Goal: Task Accomplishment & Management: Use online tool/utility

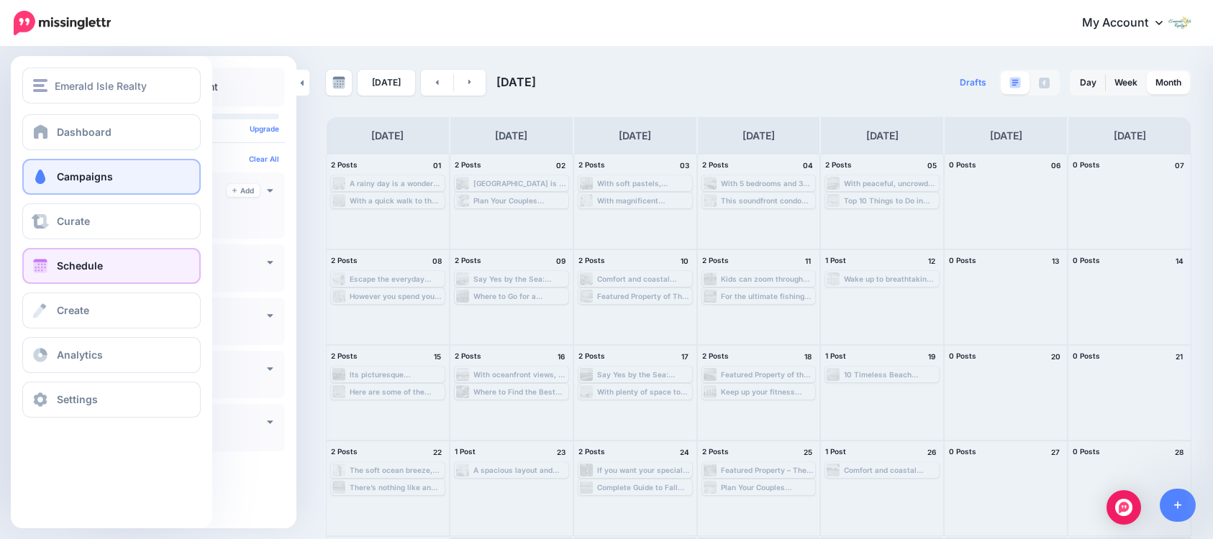
click at [58, 172] on span "Campaigns" at bounding box center [85, 176] width 56 height 12
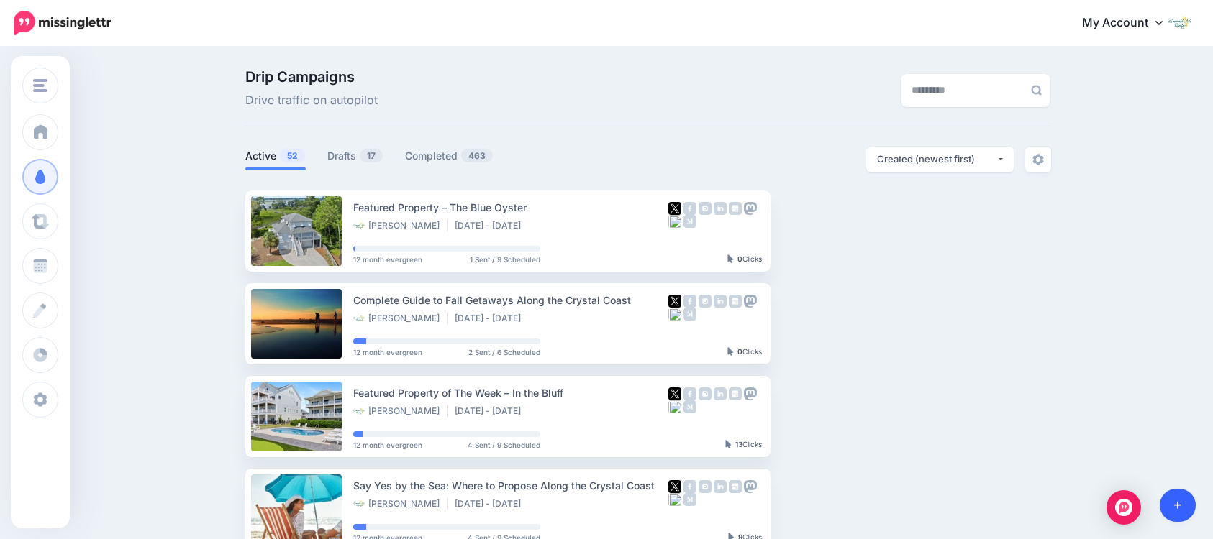
click at [1186, 508] on link at bounding box center [1177, 505] width 37 height 33
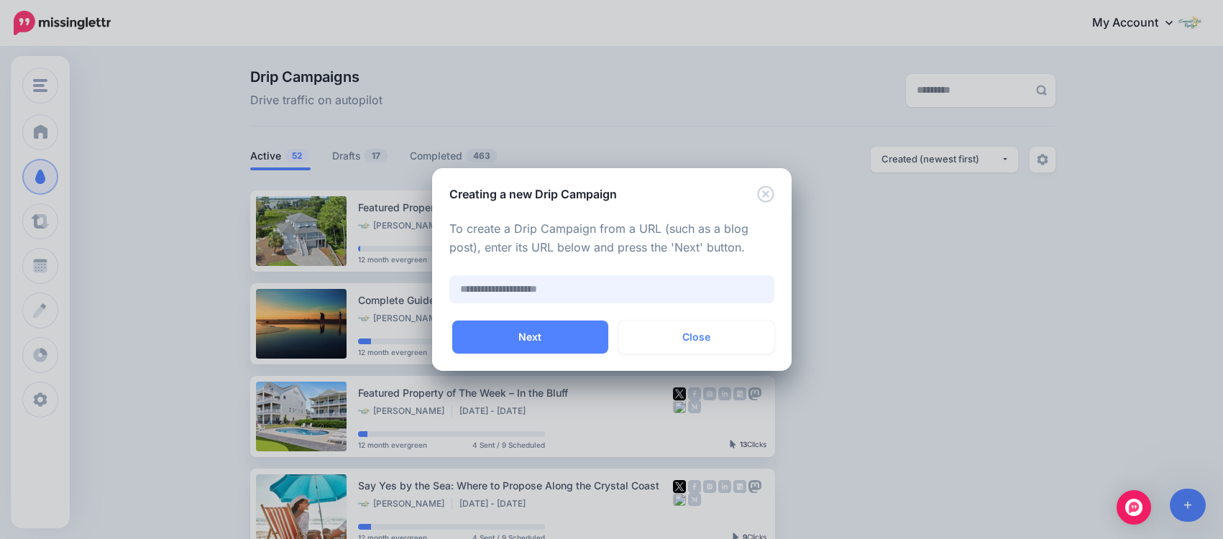
paste input "**********"
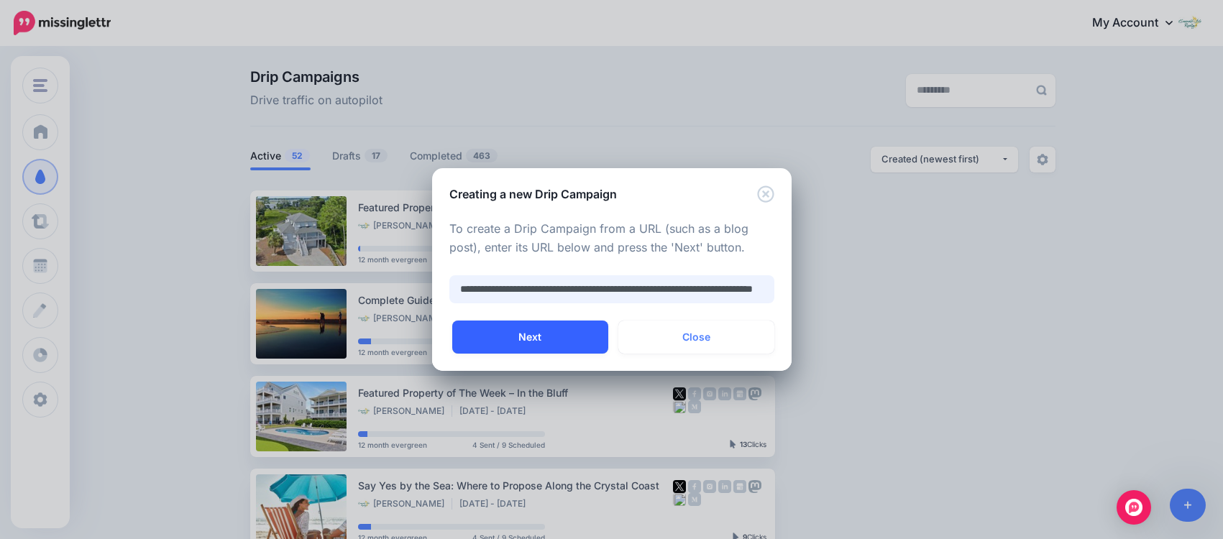
type input "**********"
click at [557, 332] on button "Next" at bounding box center [530, 337] width 156 height 33
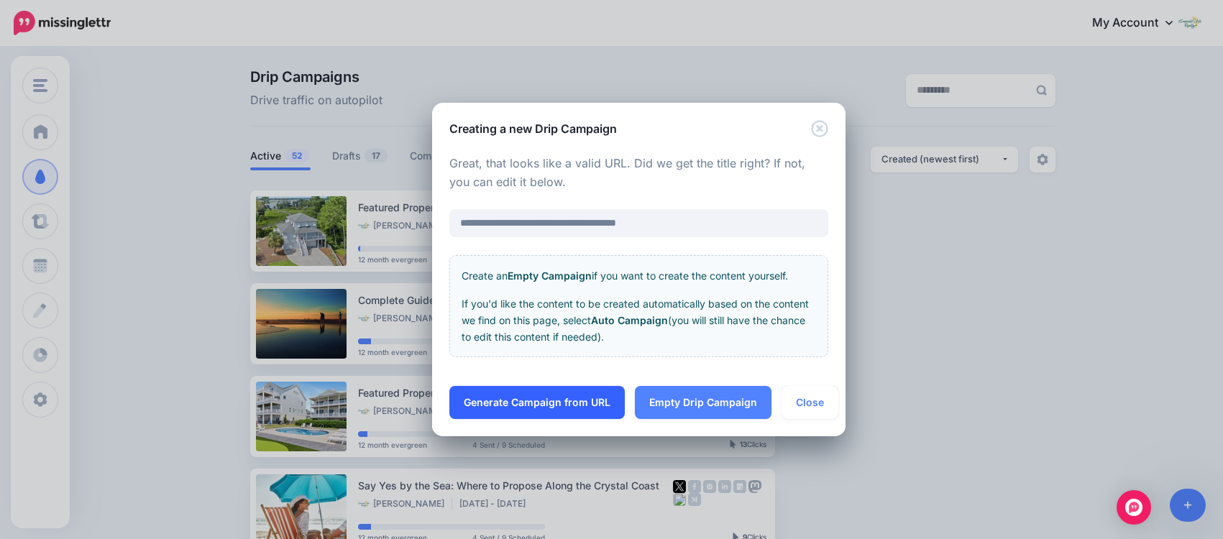
click at [585, 399] on link "Generate Campaign from URL" at bounding box center [537, 402] width 175 height 33
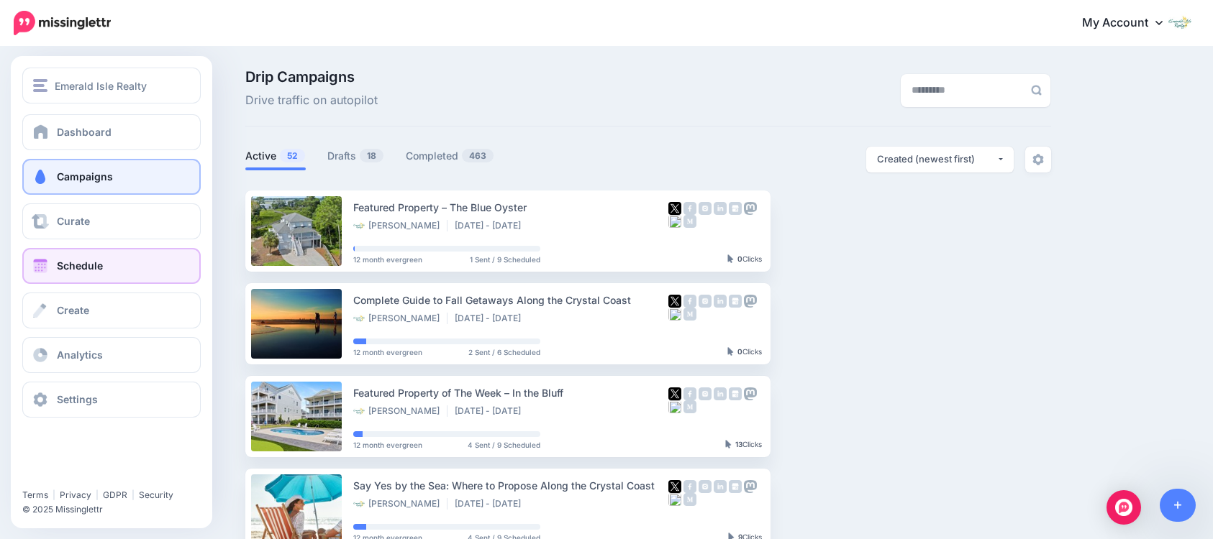
click at [58, 260] on span "Schedule" at bounding box center [80, 266] width 46 height 12
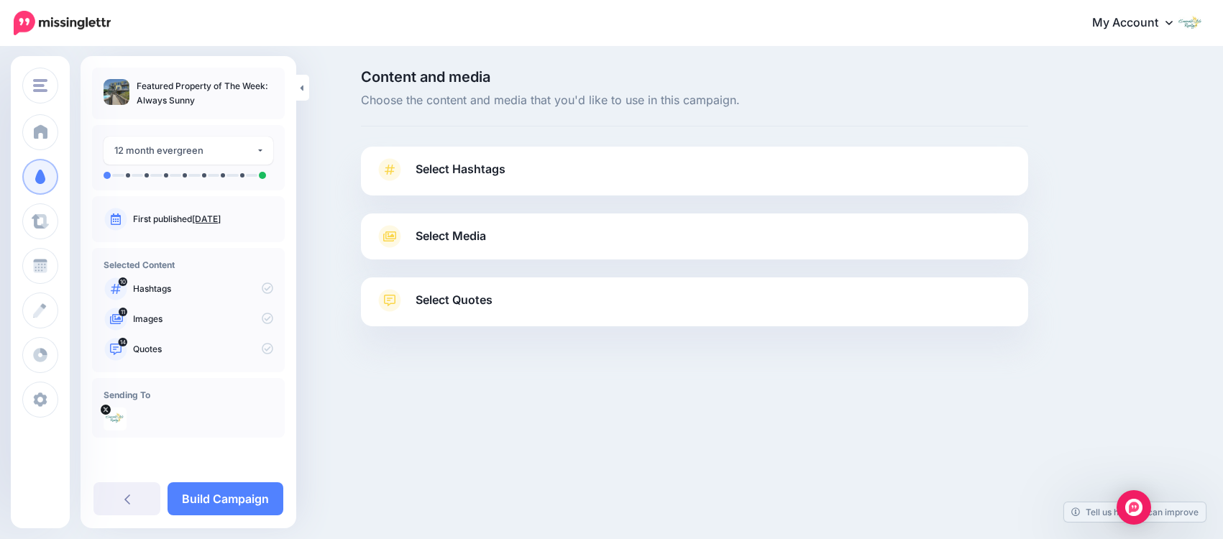
click at [524, 169] on link "Select Hashtags" at bounding box center [694, 176] width 639 height 37
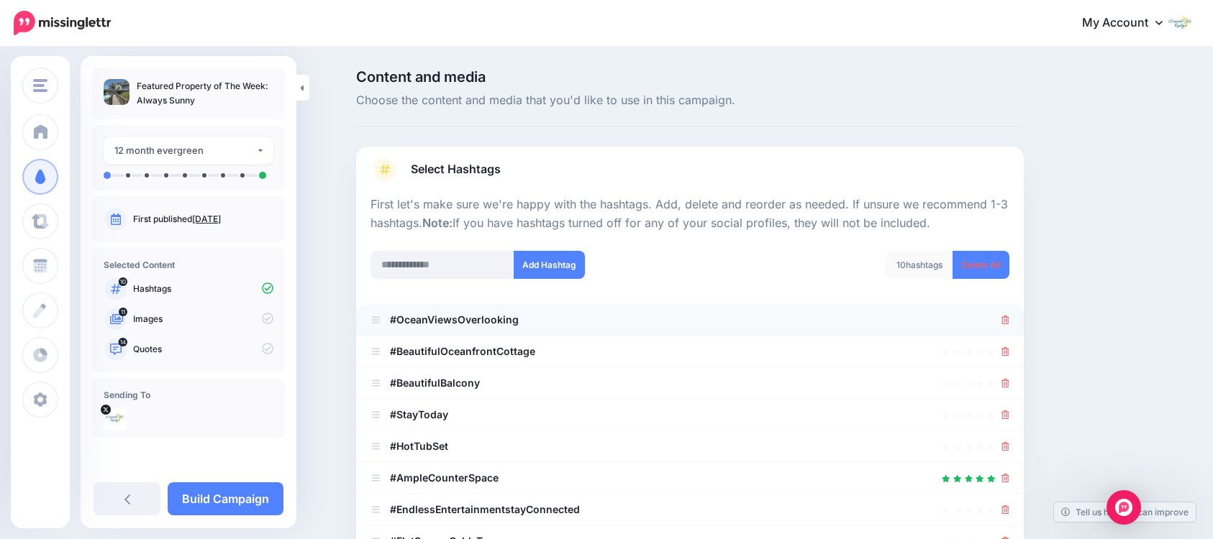
scroll to position [144, 0]
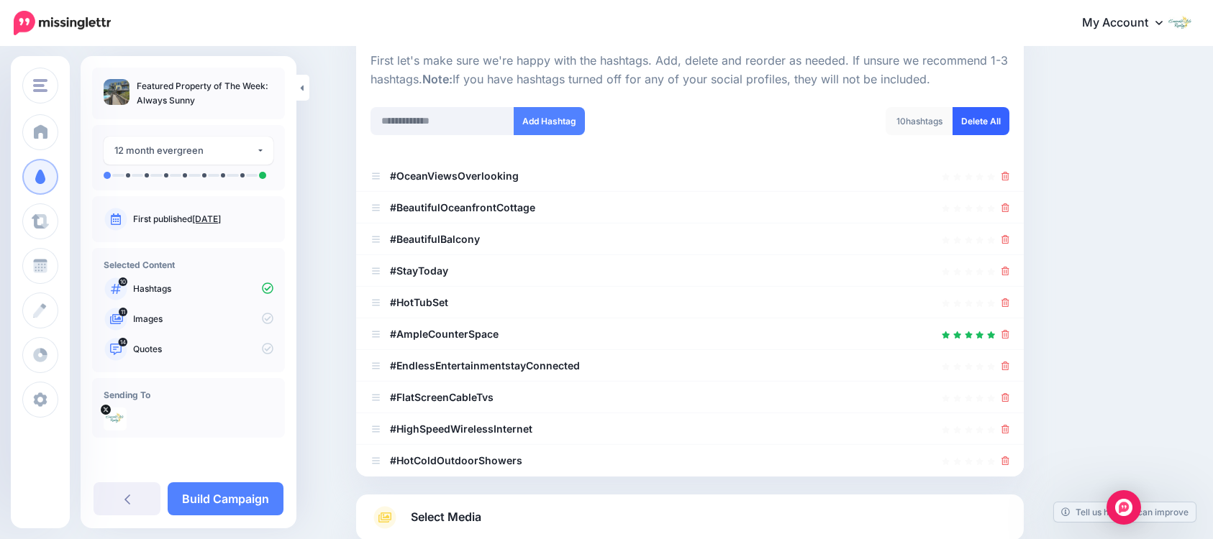
click at [974, 126] on link "Delete All" at bounding box center [980, 121] width 57 height 28
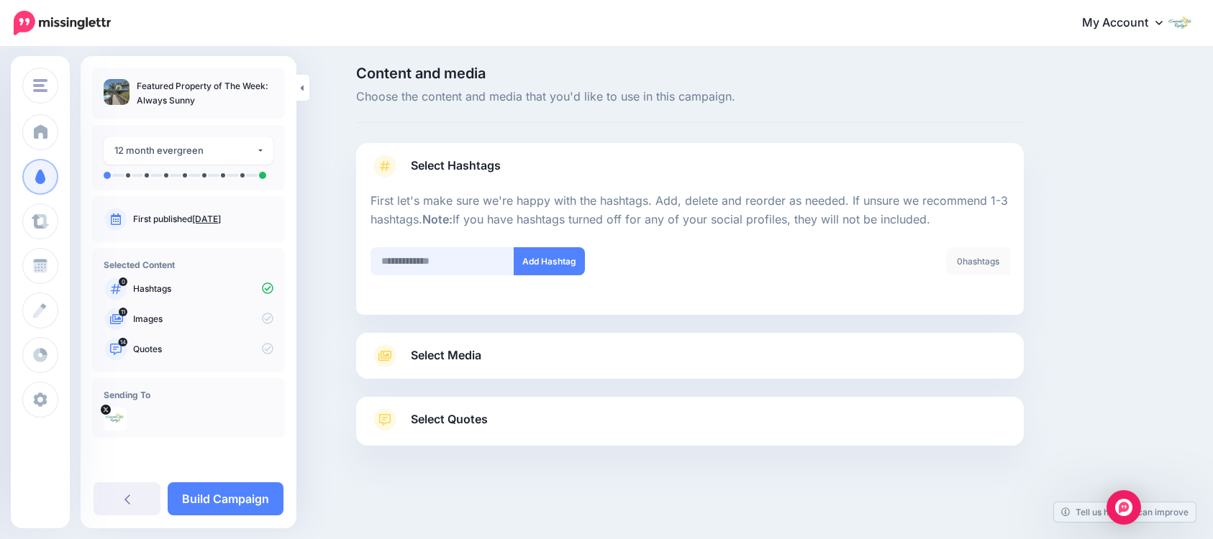
click at [495, 256] on input "text" at bounding box center [442, 261] width 144 height 28
type input "**********"
click at [561, 258] on button "Add Hashtag" at bounding box center [549, 261] width 71 height 28
click at [460, 264] on input "text" at bounding box center [442, 261] width 144 height 28
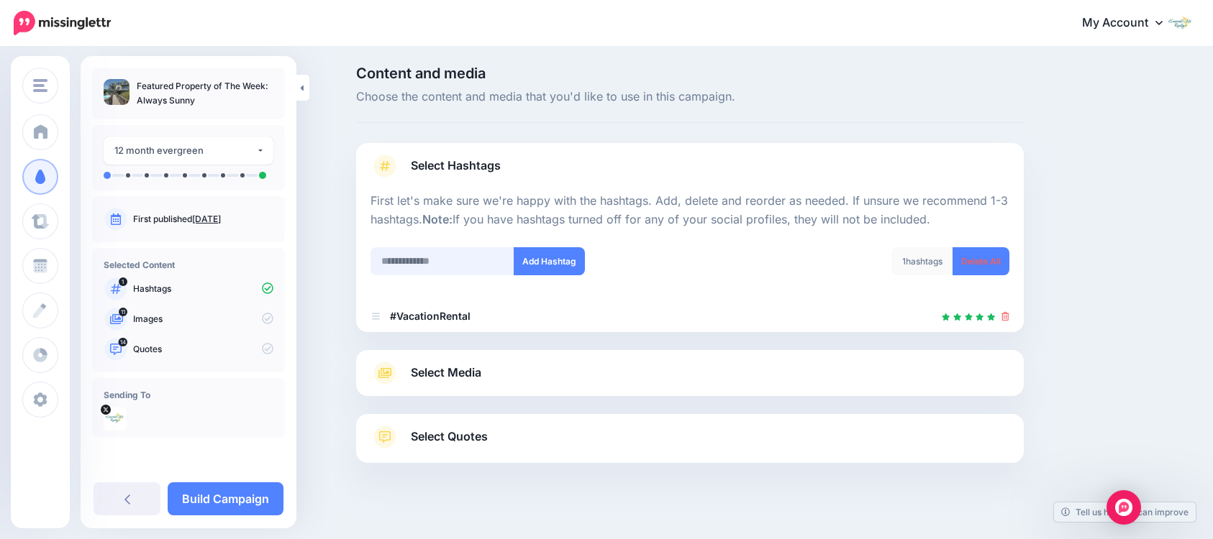
scroll to position [21, 0]
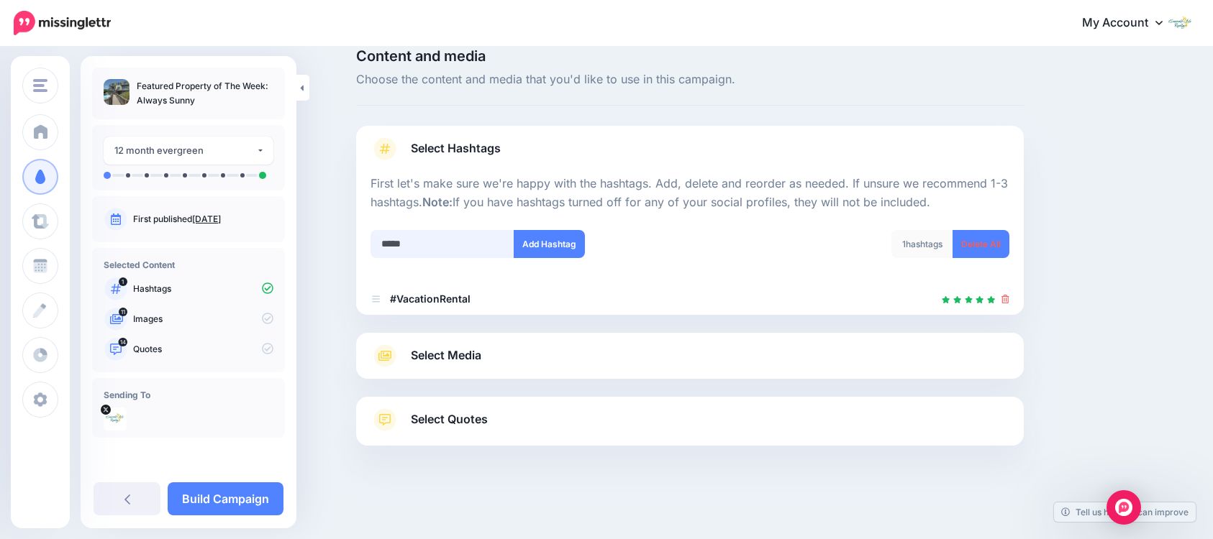
type input "******"
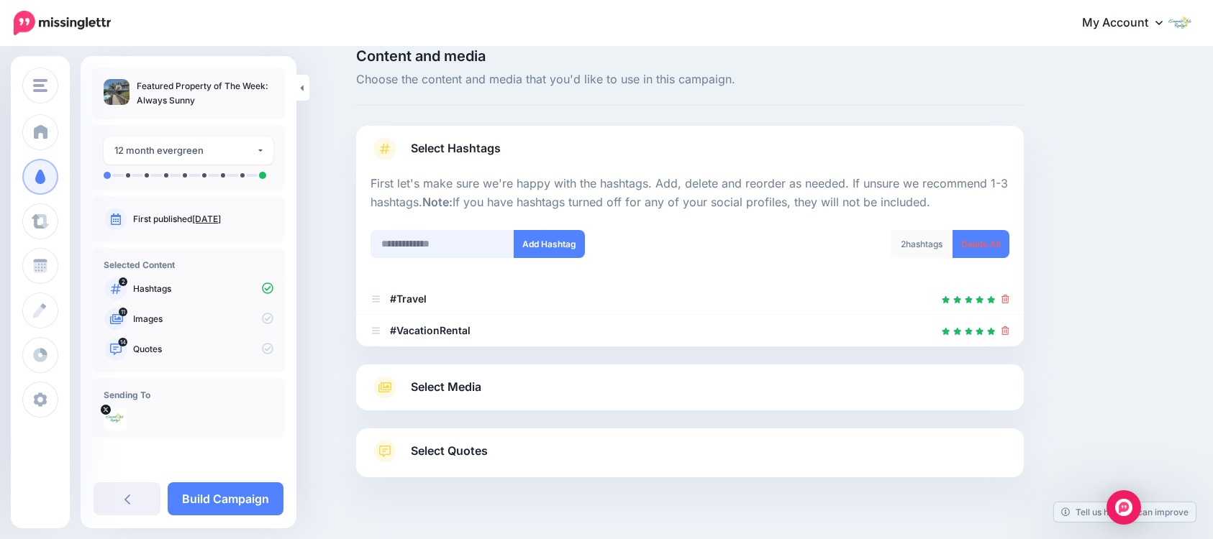
scroll to position [53, 0]
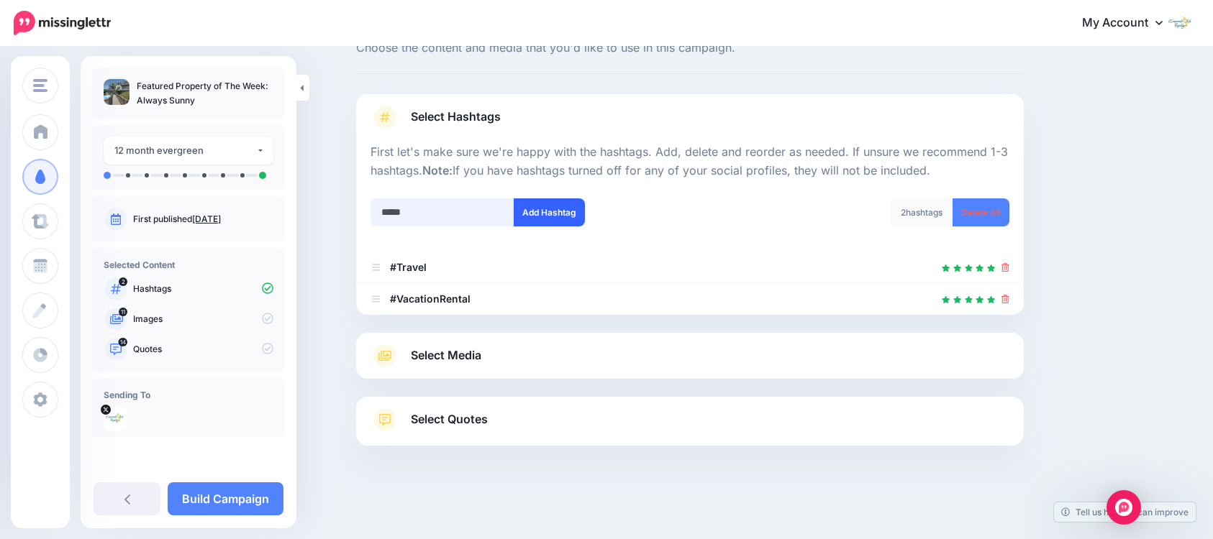
type input "*****"
click at [543, 208] on button "Add Hashtag" at bounding box center [549, 213] width 71 height 28
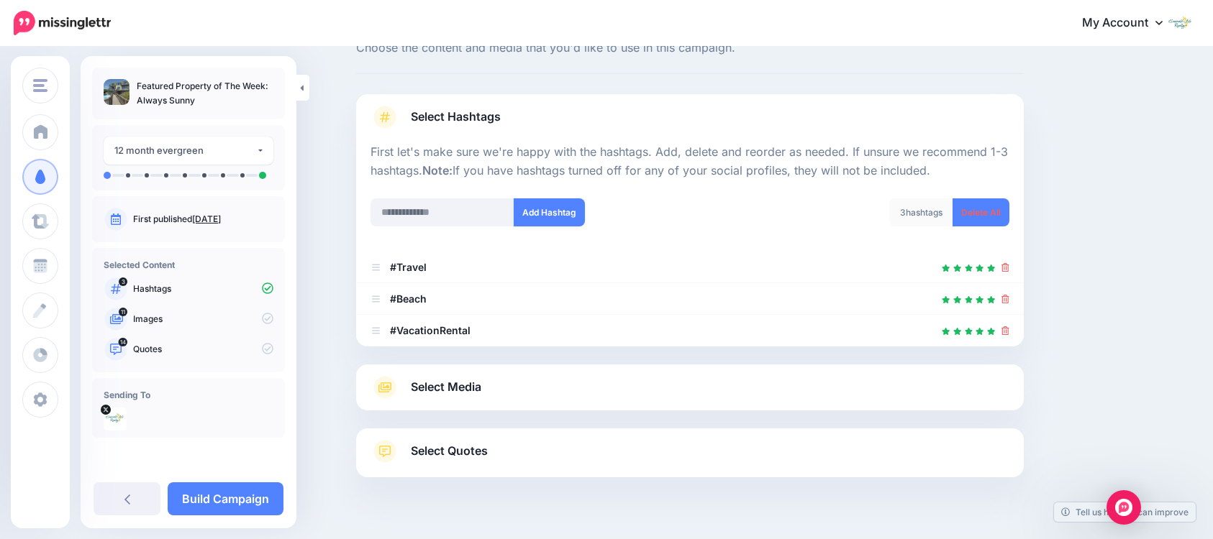
scroll to position [84, 0]
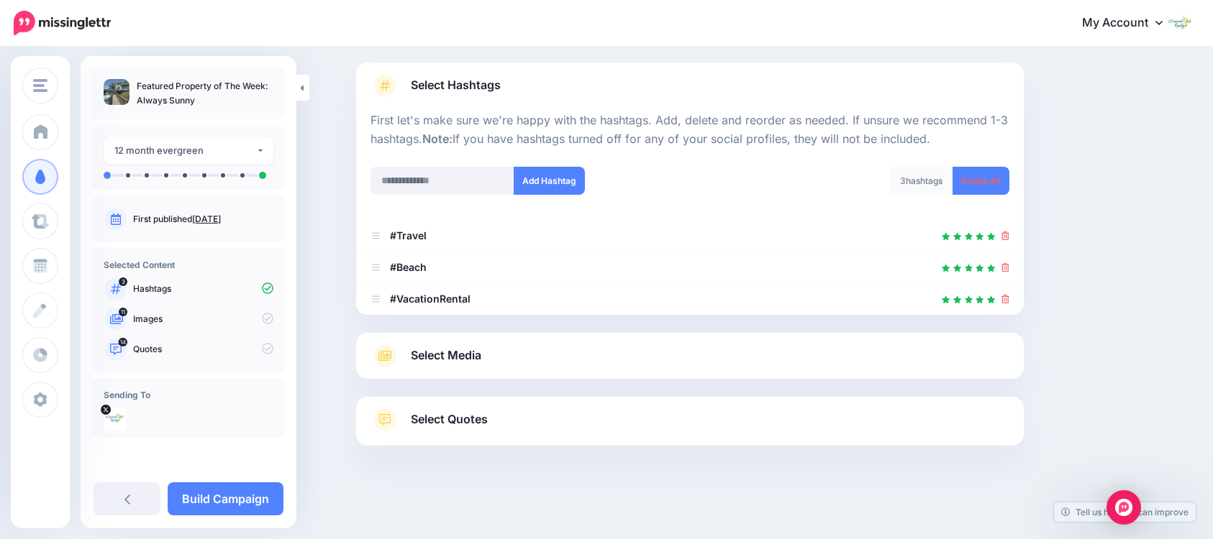
click at [631, 364] on link "Select Media" at bounding box center [689, 356] width 639 height 23
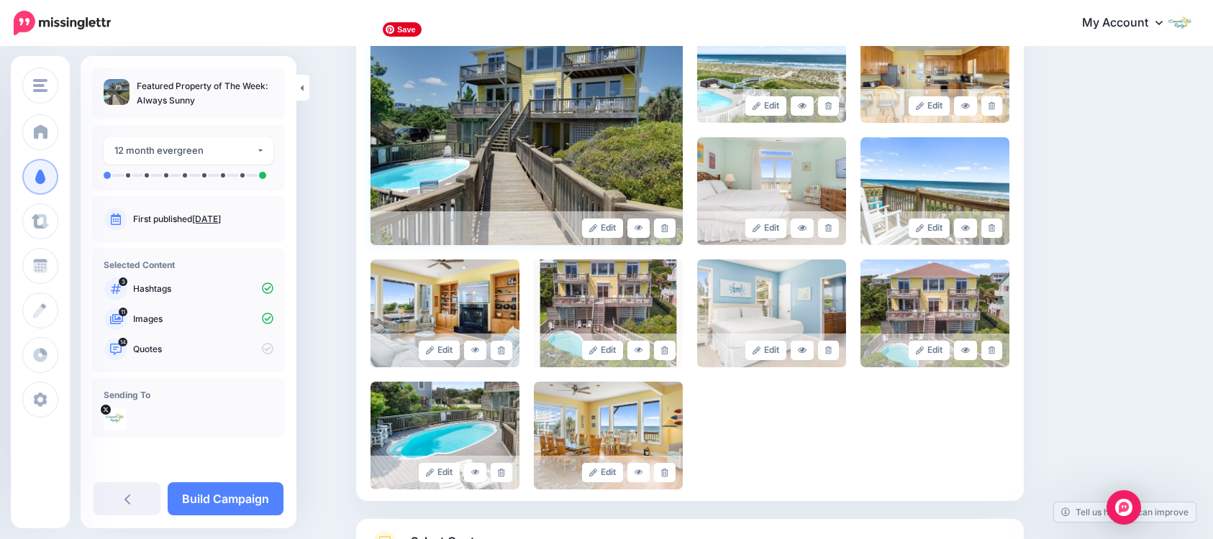
scroll to position [482, 0]
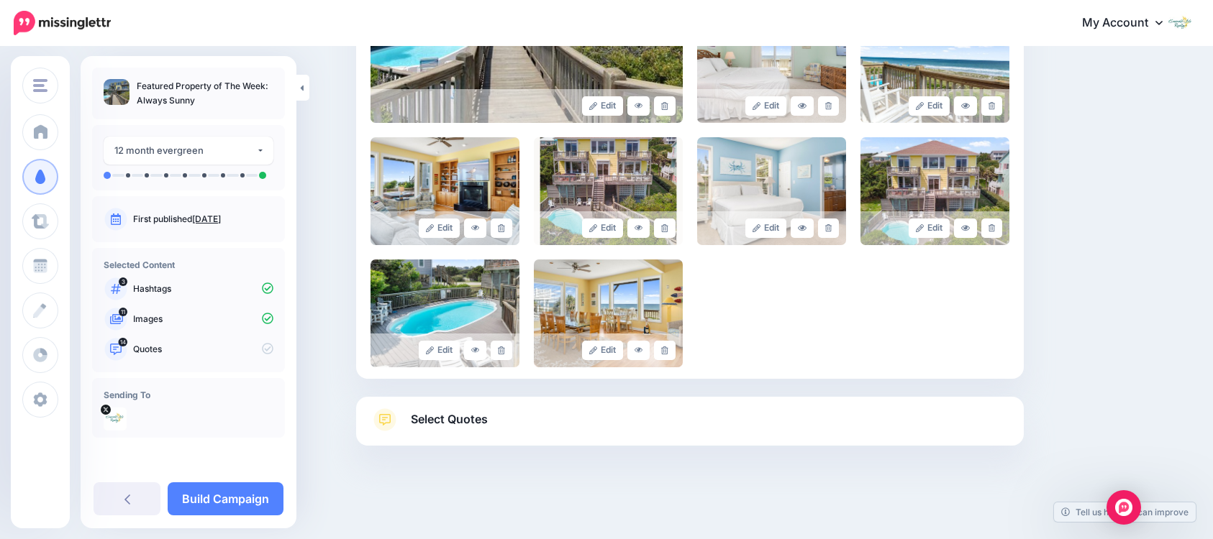
click at [639, 424] on link "Select Quotes" at bounding box center [689, 427] width 639 height 37
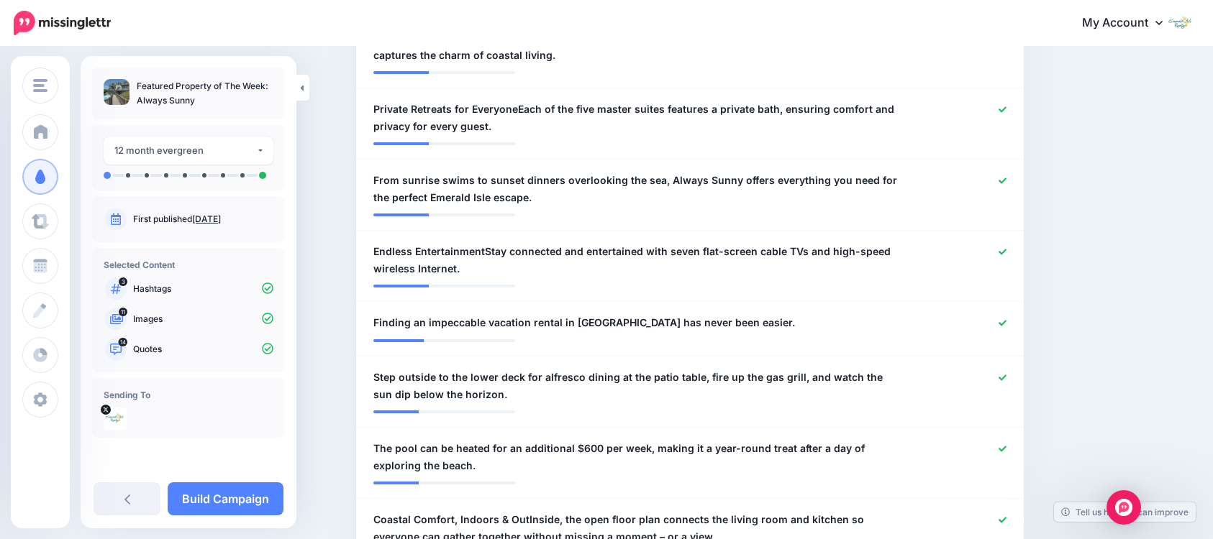
scroll to position [1007, 0]
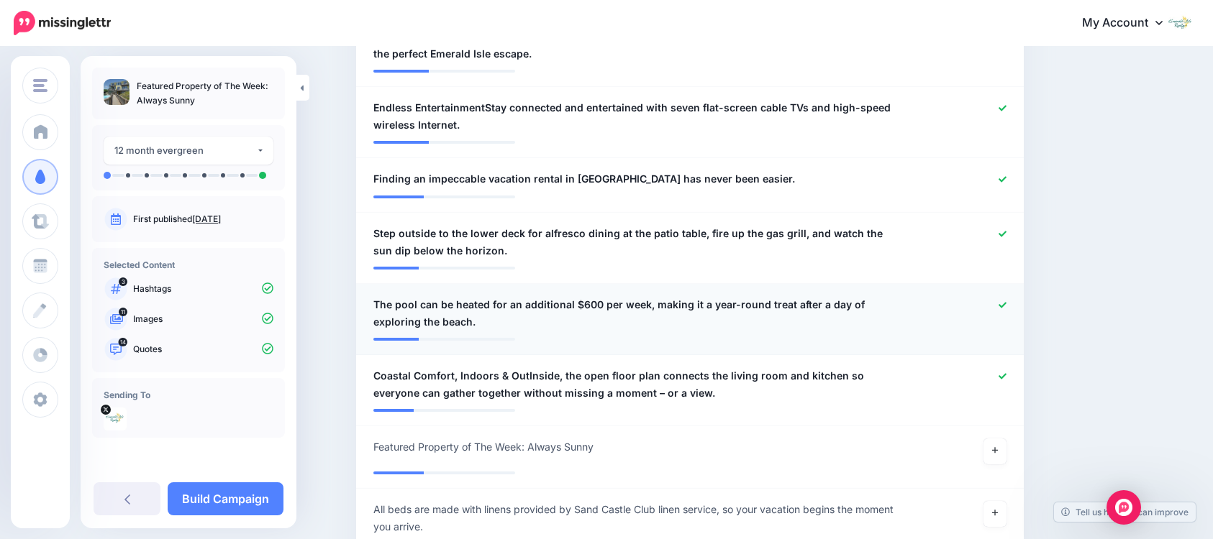
click at [1006, 307] on icon at bounding box center [1002, 305] width 8 height 8
click at [1006, 449] on link at bounding box center [994, 452] width 23 height 26
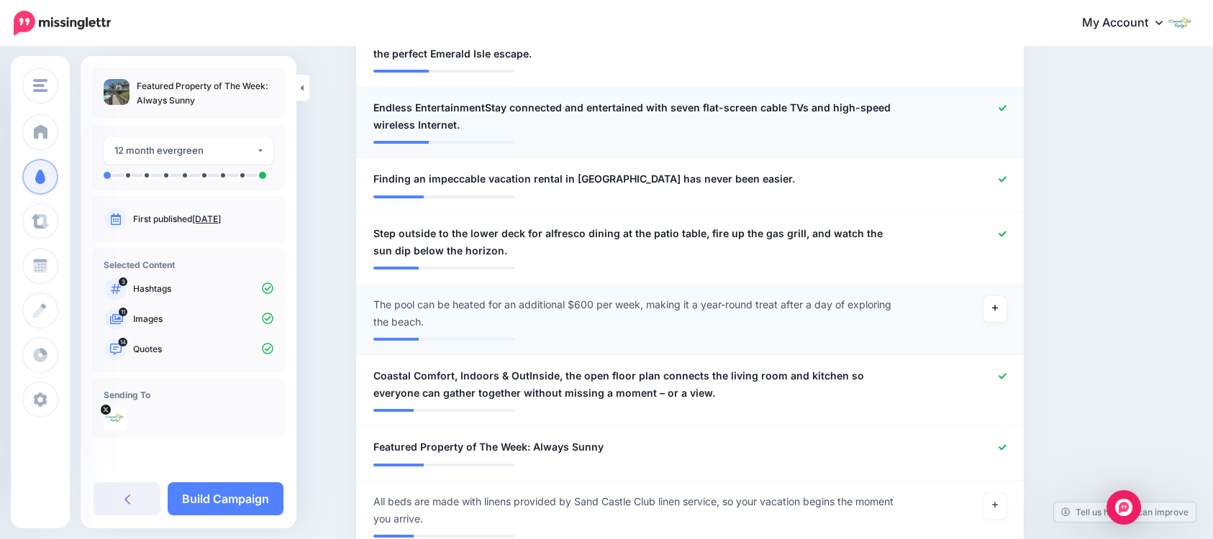
click at [1005, 110] on icon at bounding box center [1002, 108] width 8 height 6
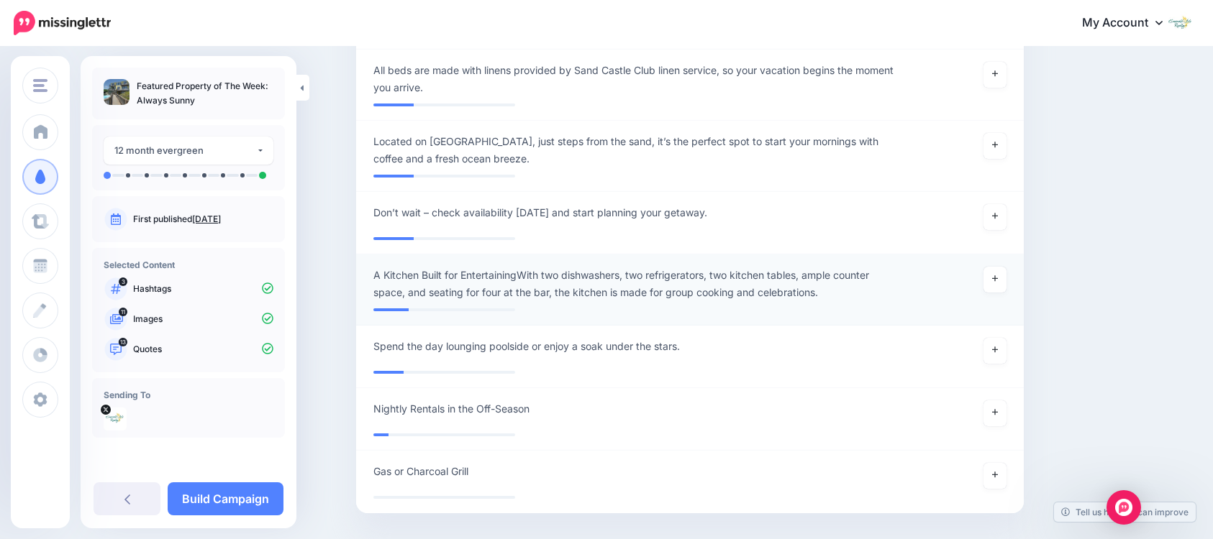
scroll to position [1367, 0]
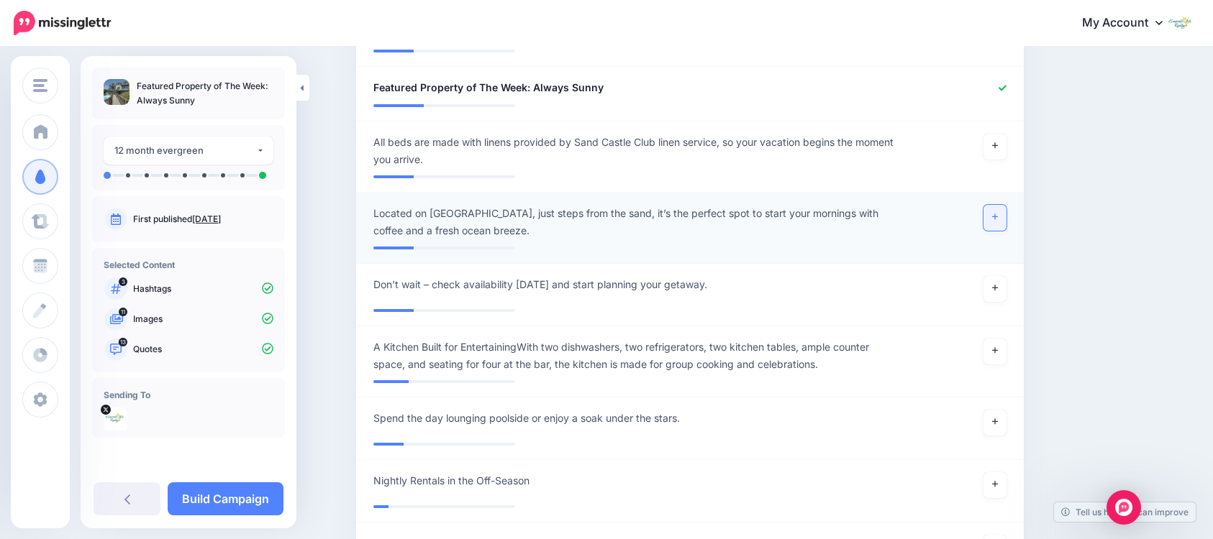
click at [998, 220] on icon at bounding box center [995, 217] width 6 height 8
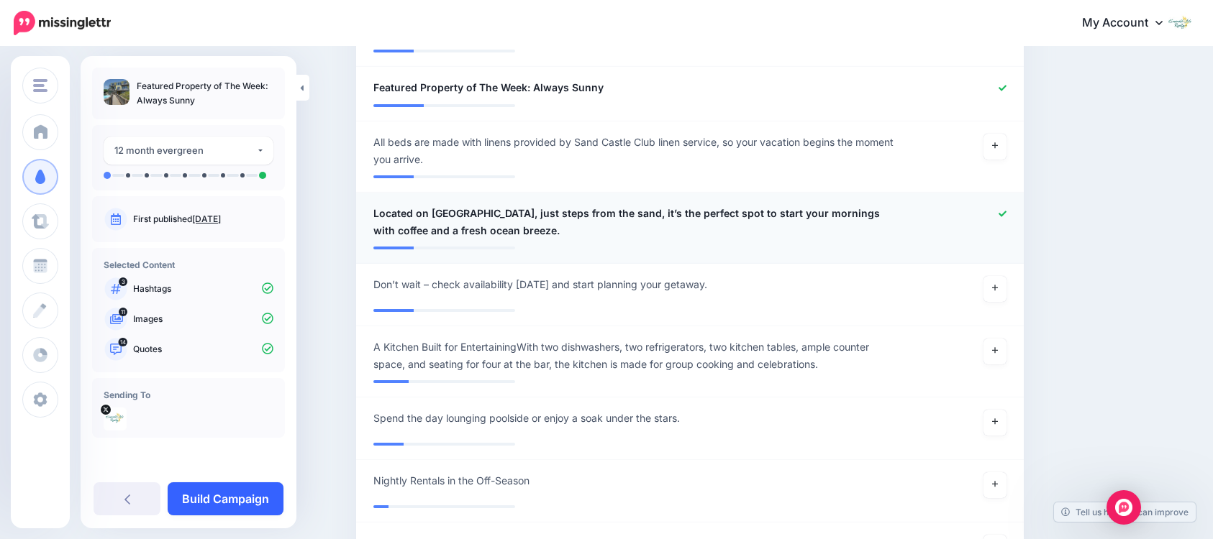
click at [264, 498] on link "Build Campaign" at bounding box center [226, 499] width 116 height 33
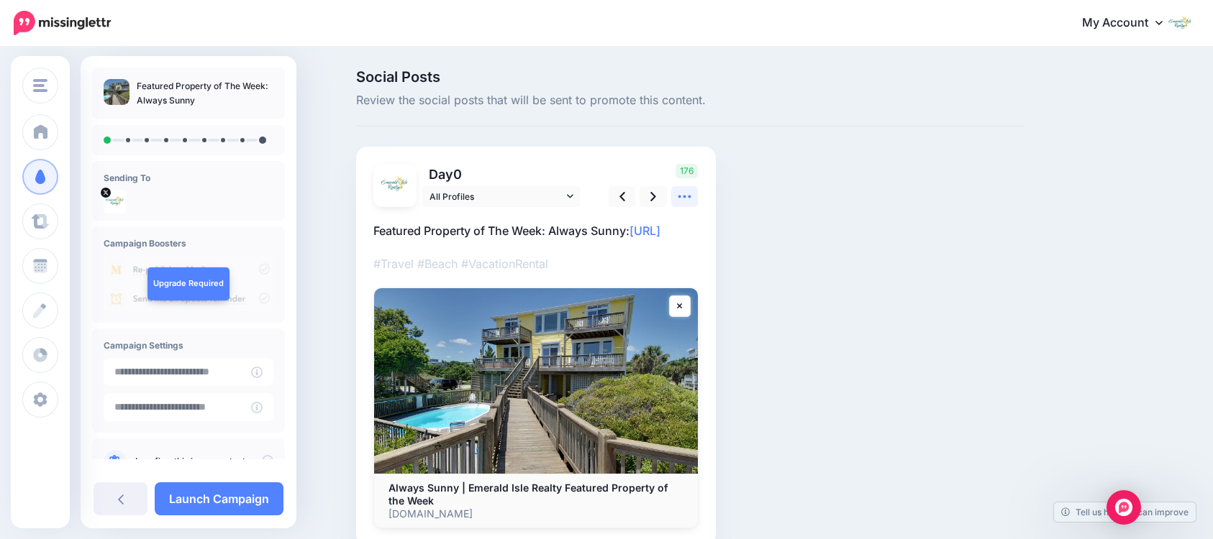
click at [691, 199] on icon at bounding box center [684, 196] width 15 height 15
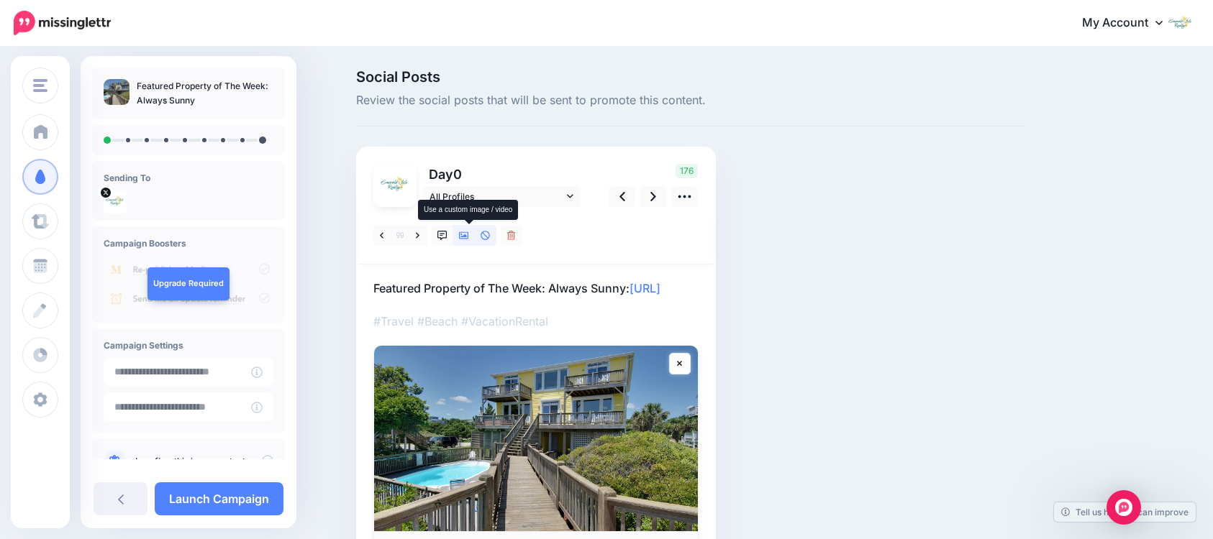
click at [466, 235] on icon at bounding box center [464, 236] width 10 height 10
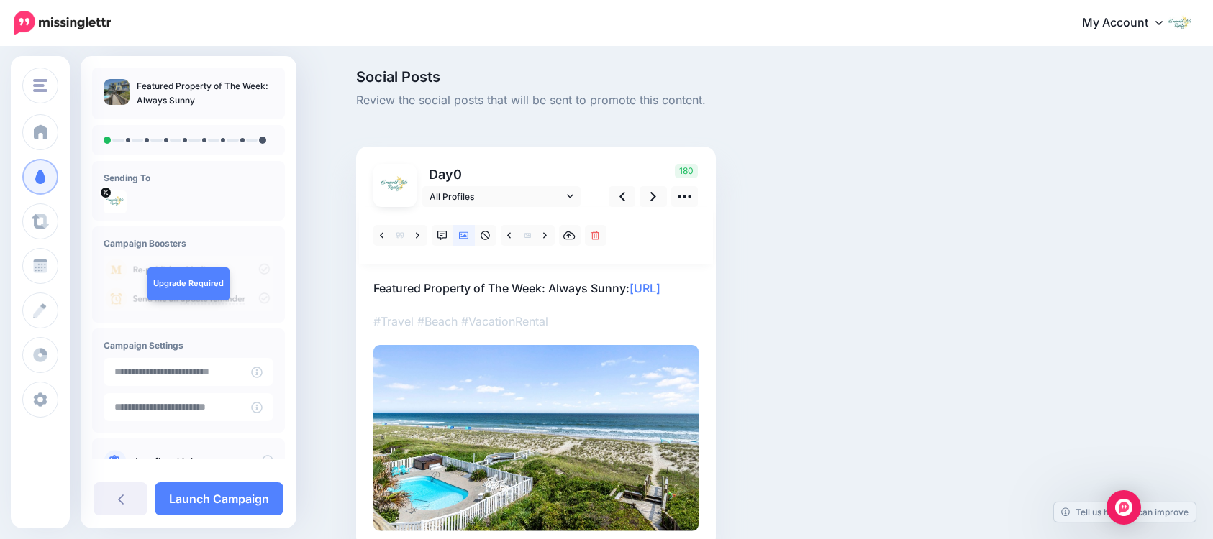
scroll to position [72, 0]
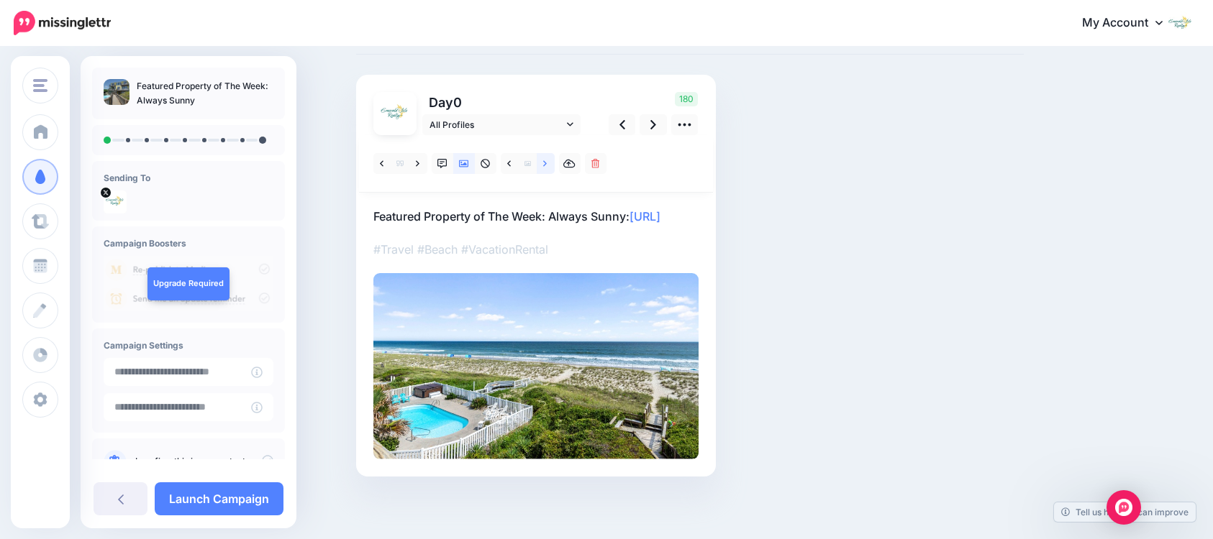
click at [547, 163] on icon at bounding box center [545, 163] width 4 height 6
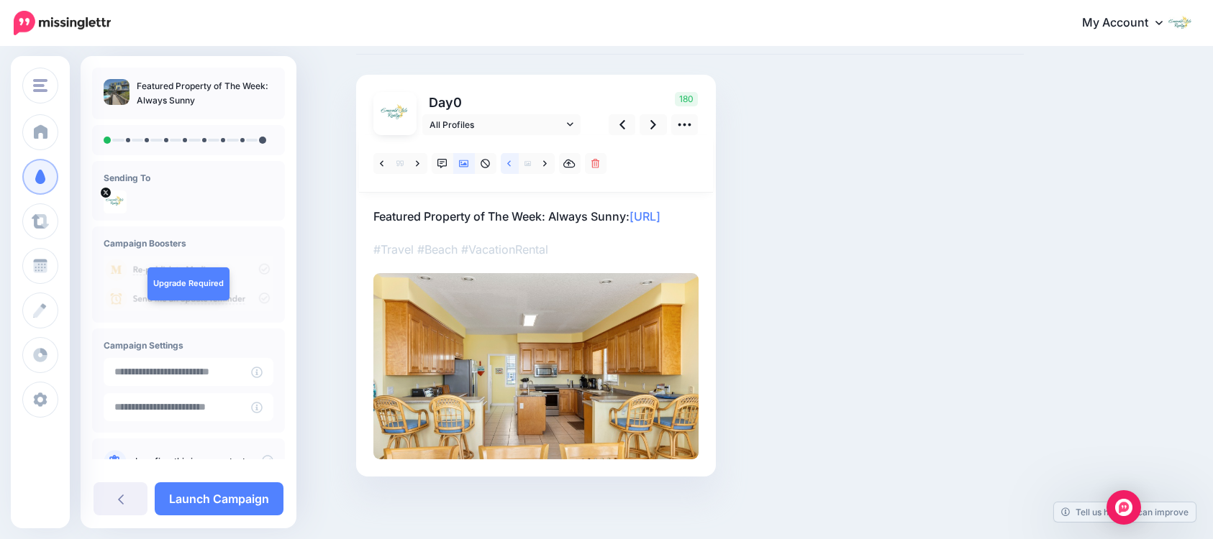
click at [511, 162] on icon at bounding box center [509, 163] width 4 height 6
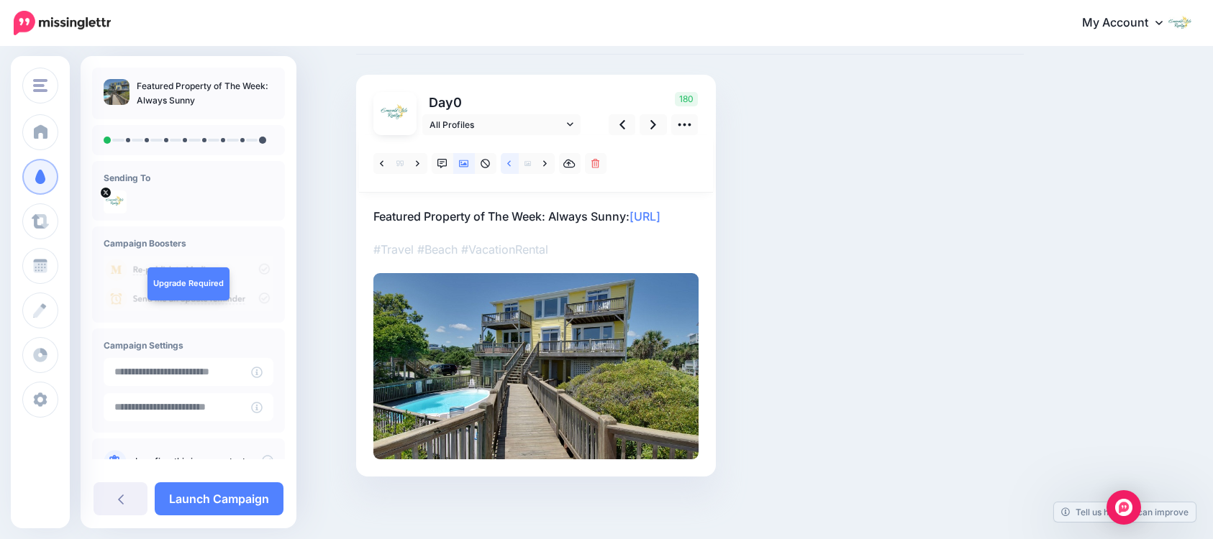
click at [511, 162] on icon at bounding box center [509, 163] width 4 height 6
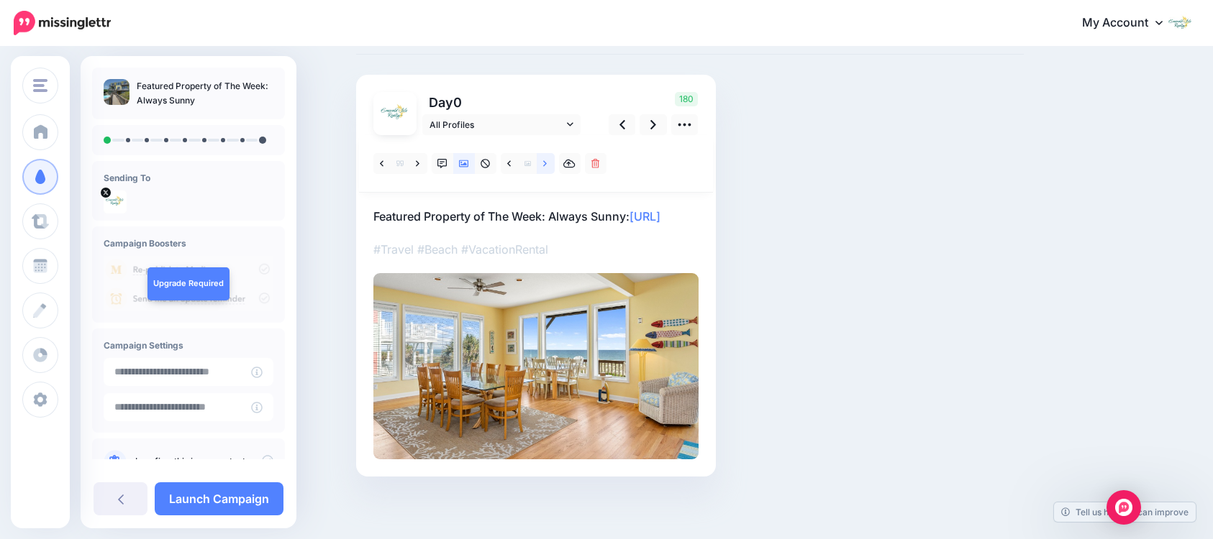
click at [547, 163] on link at bounding box center [546, 163] width 18 height 21
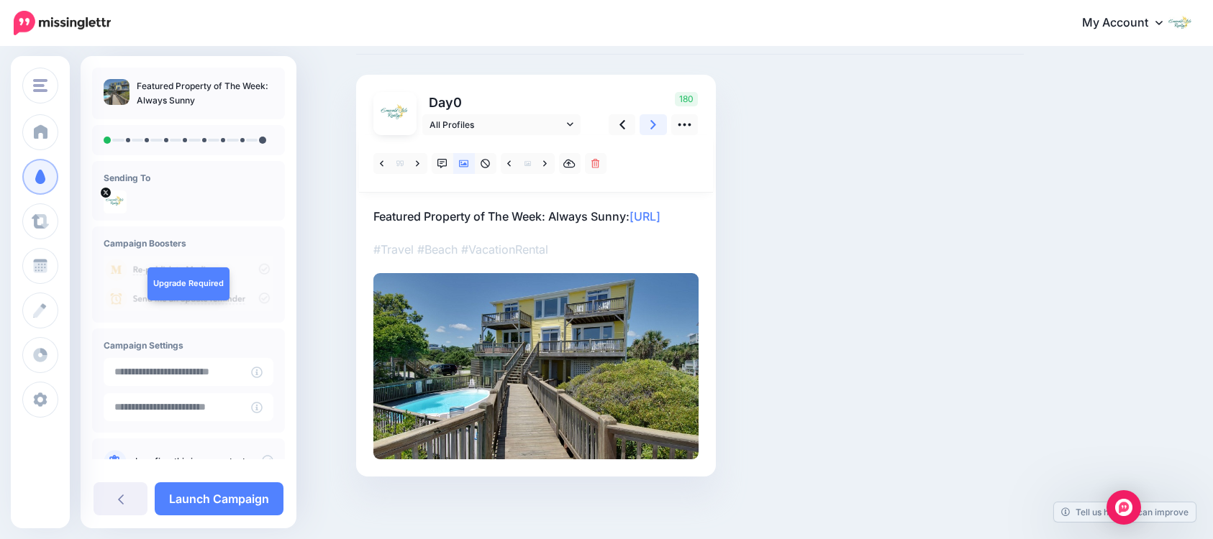
click at [655, 127] on icon at bounding box center [653, 124] width 6 height 15
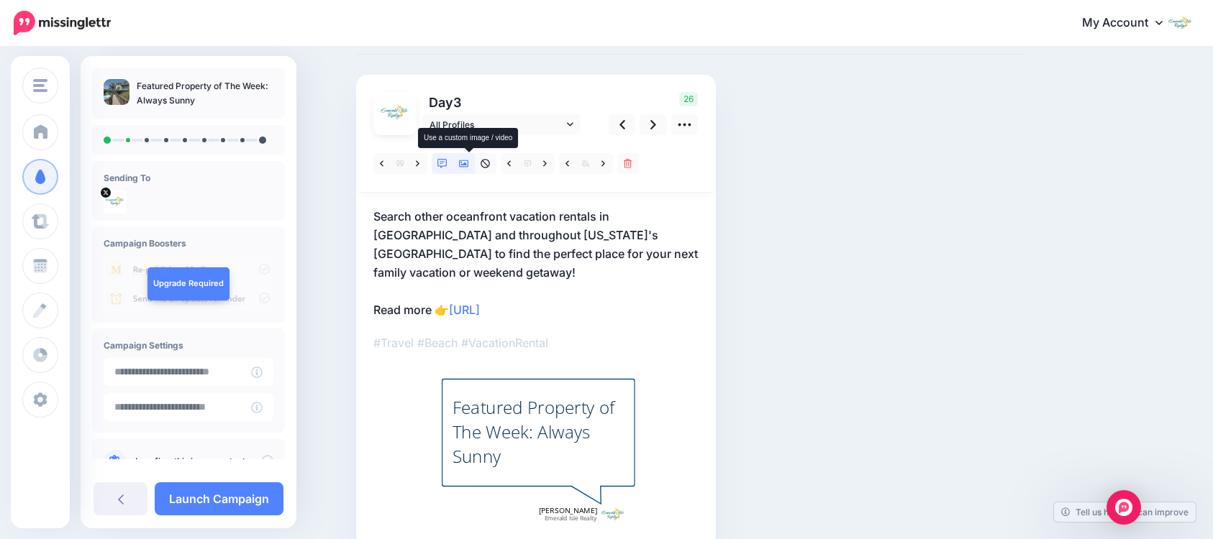
click at [469, 162] on icon at bounding box center [464, 164] width 10 height 10
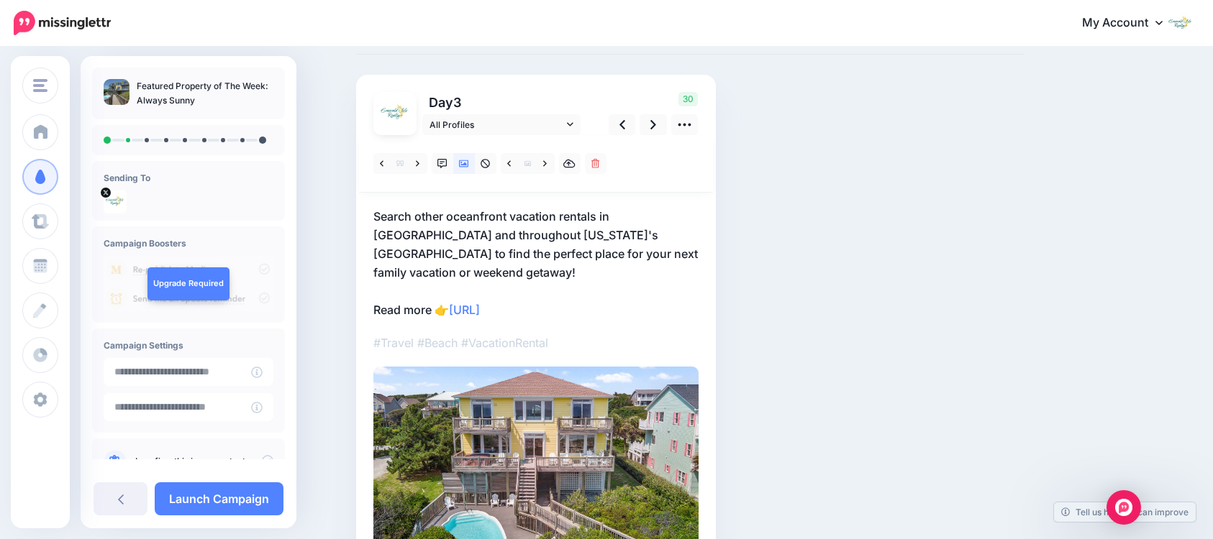
scroll to position [144, 0]
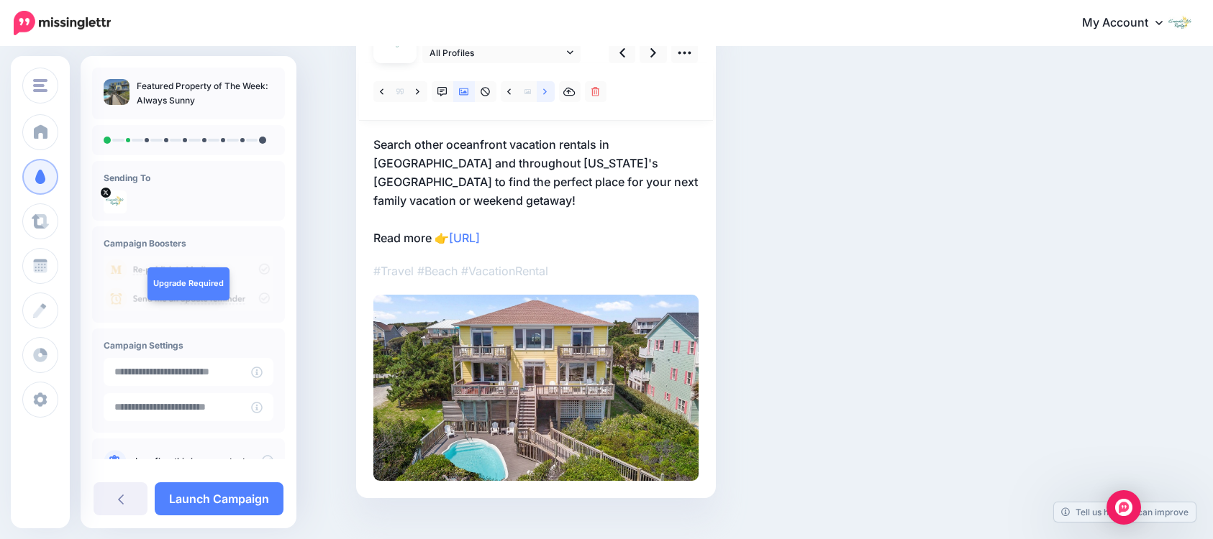
click at [547, 93] on icon at bounding box center [545, 91] width 4 height 6
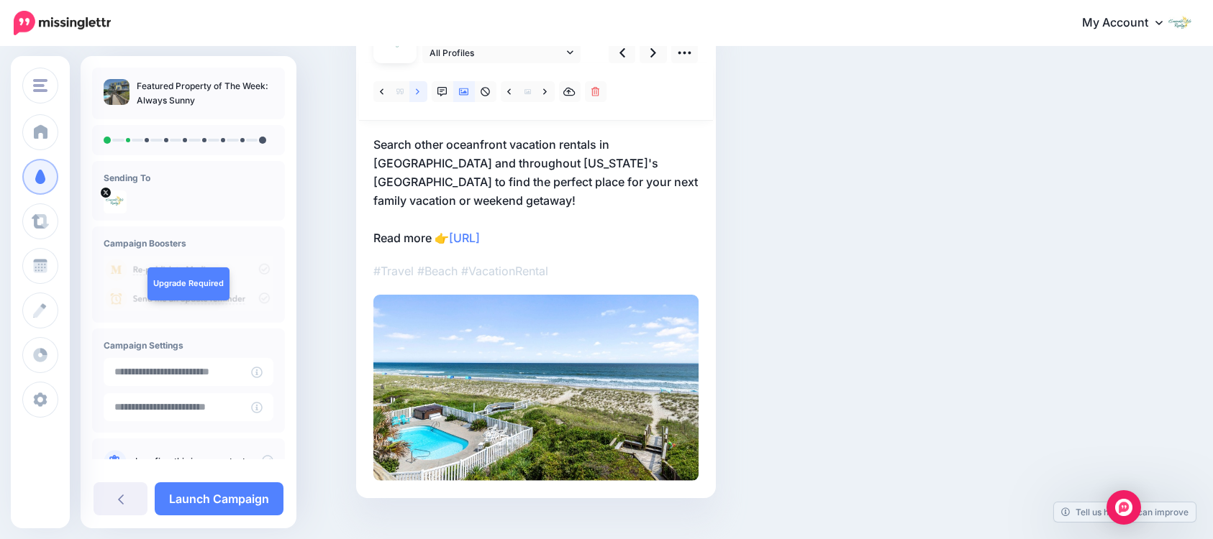
click at [419, 92] on icon at bounding box center [418, 91] width 4 height 6
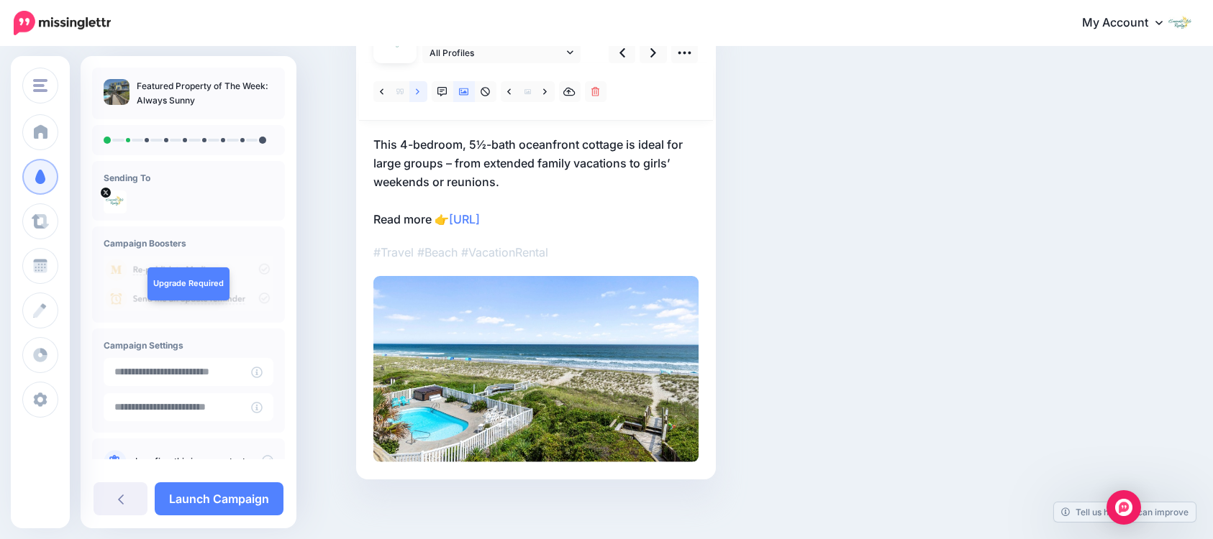
scroll to position [72, 0]
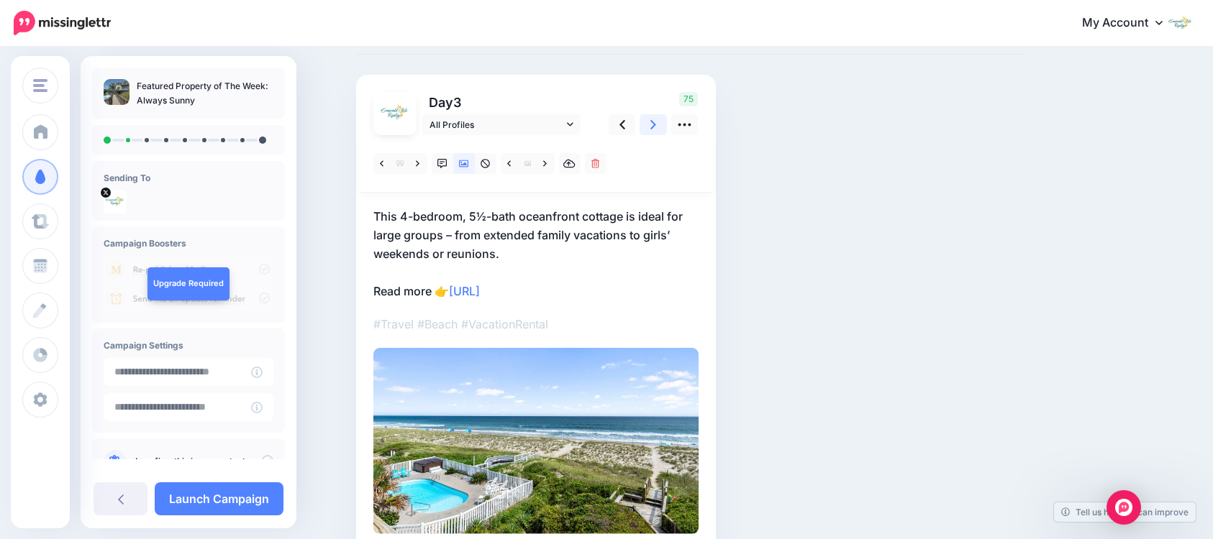
click at [656, 123] on icon at bounding box center [653, 124] width 6 height 9
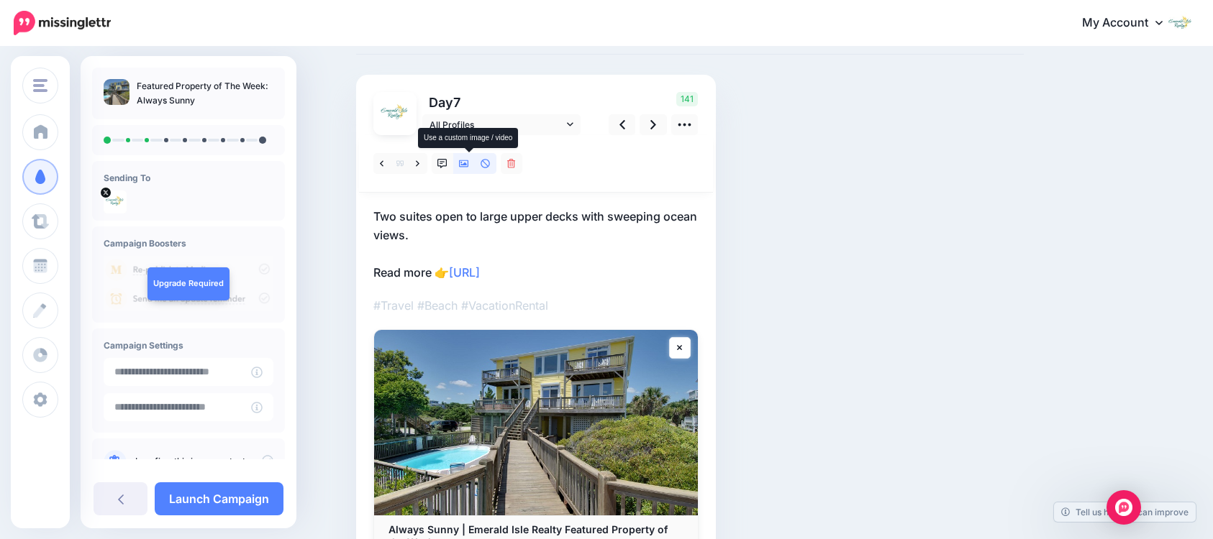
click at [466, 159] on icon at bounding box center [464, 164] width 10 height 10
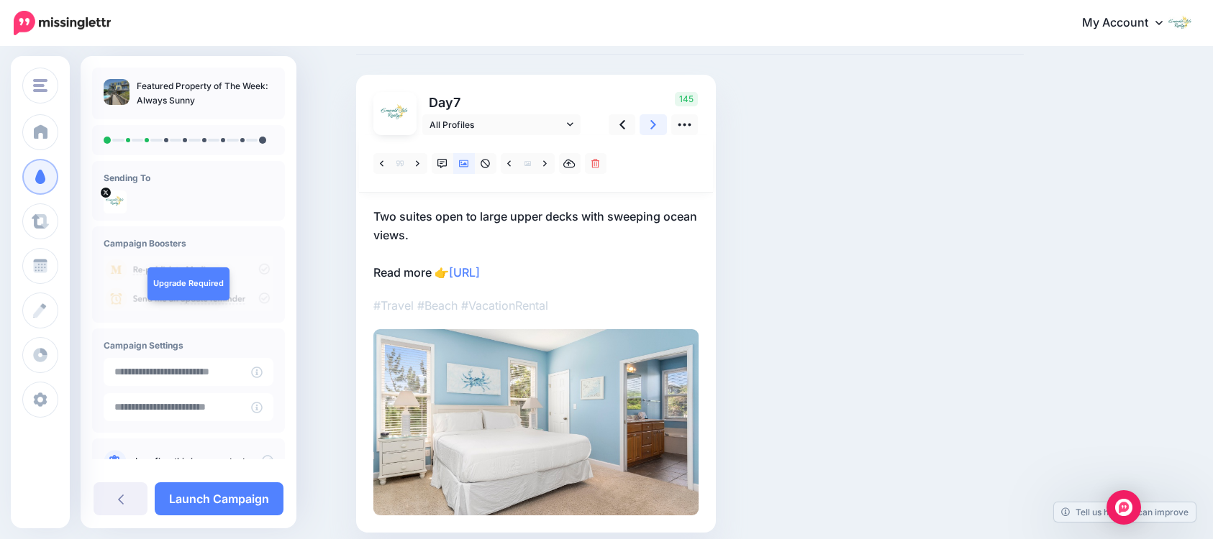
click at [656, 123] on icon at bounding box center [653, 124] width 6 height 15
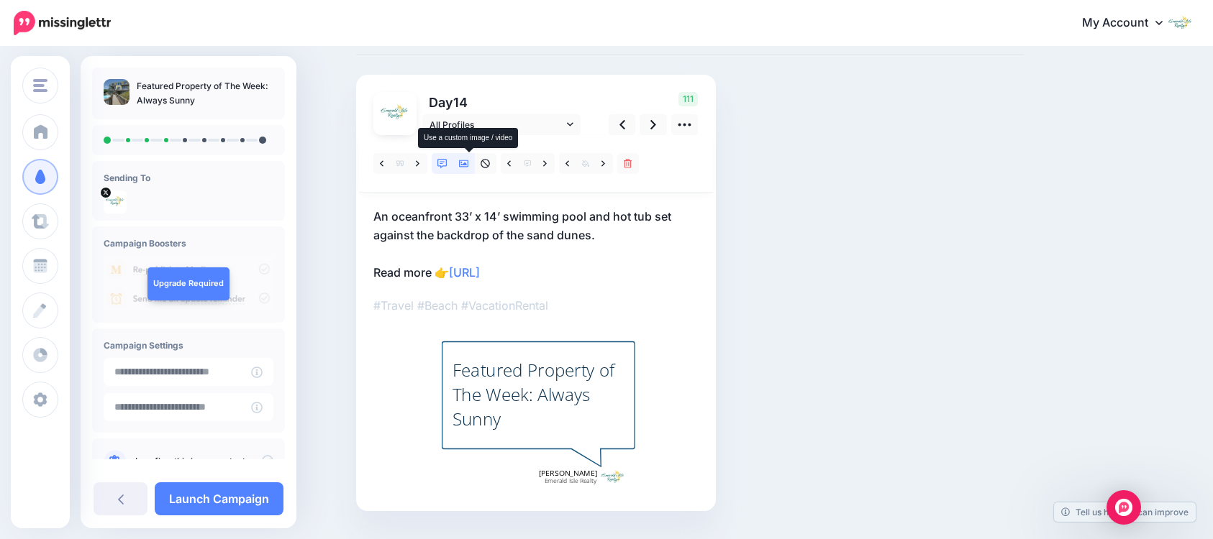
click at [468, 165] on icon at bounding box center [464, 163] width 10 height 7
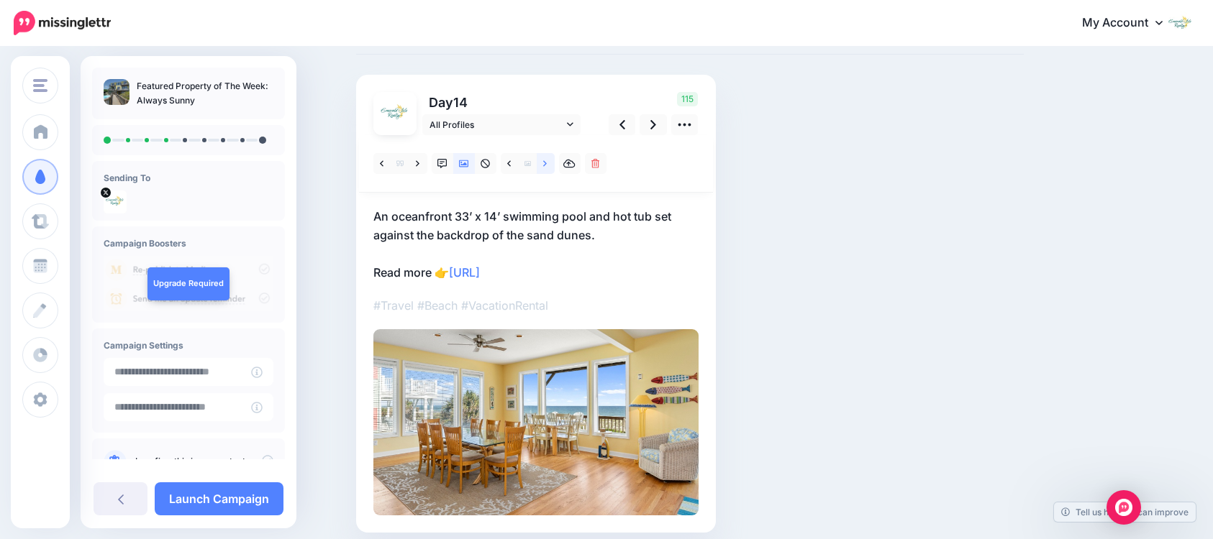
click at [547, 165] on icon at bounding box center [545, 163] width 4 height 6
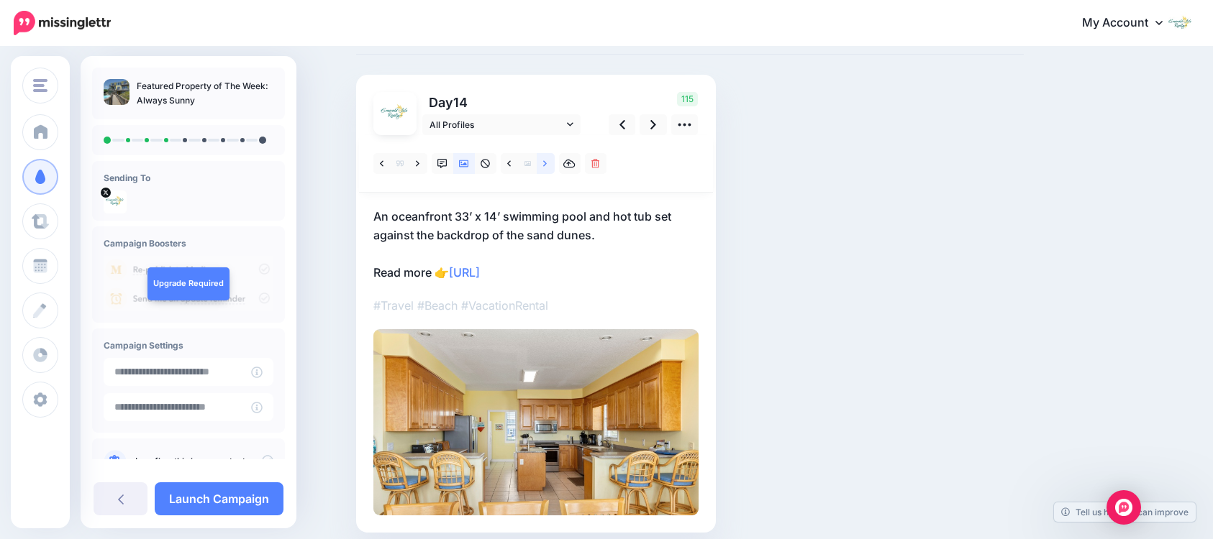
click at [547, 165] on icon at bounding box center [545, 163] width 4 height 6
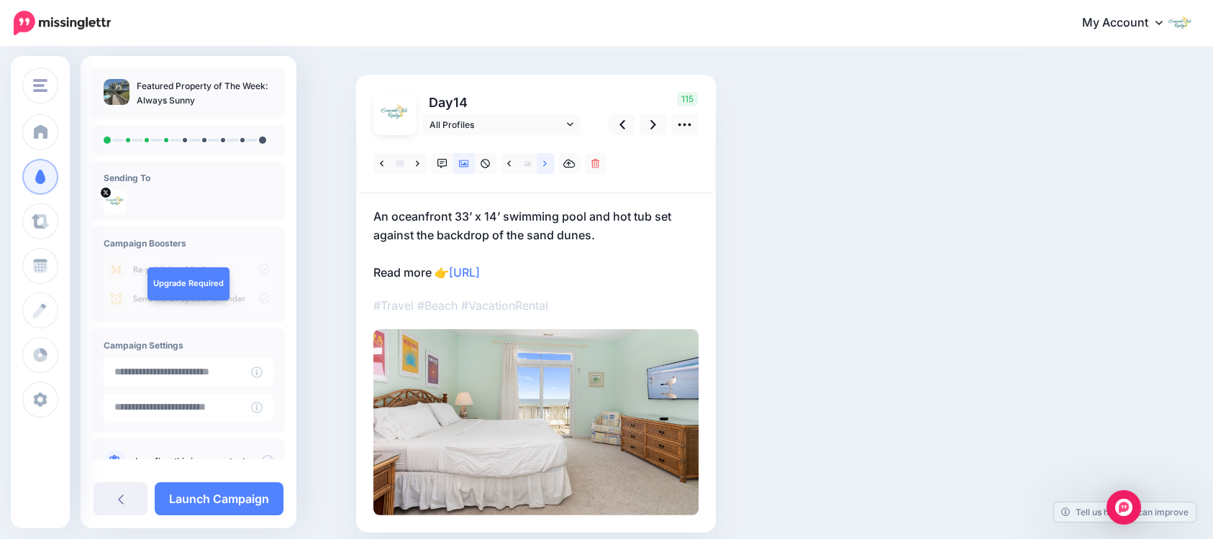
click at [547, 165] on icon at bounding box center [545, 164] width 4 height 10
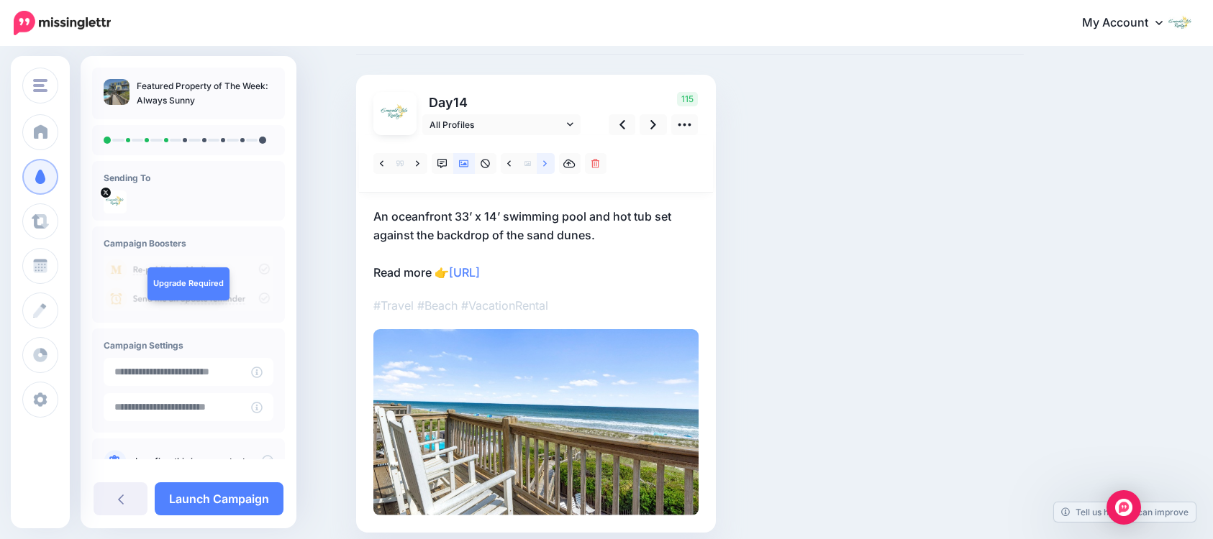
click at [547, 165] on icon at bounding box center [545, 164] width 4 height 10
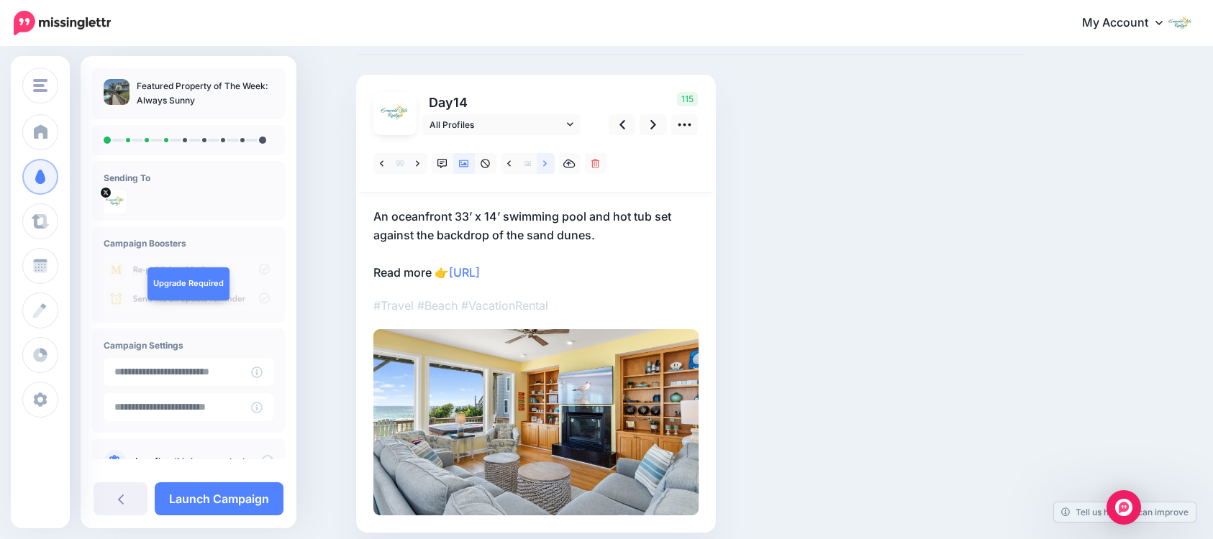
click at [547, 165] on icon at bounding box center [545, 164] width 4 height 10
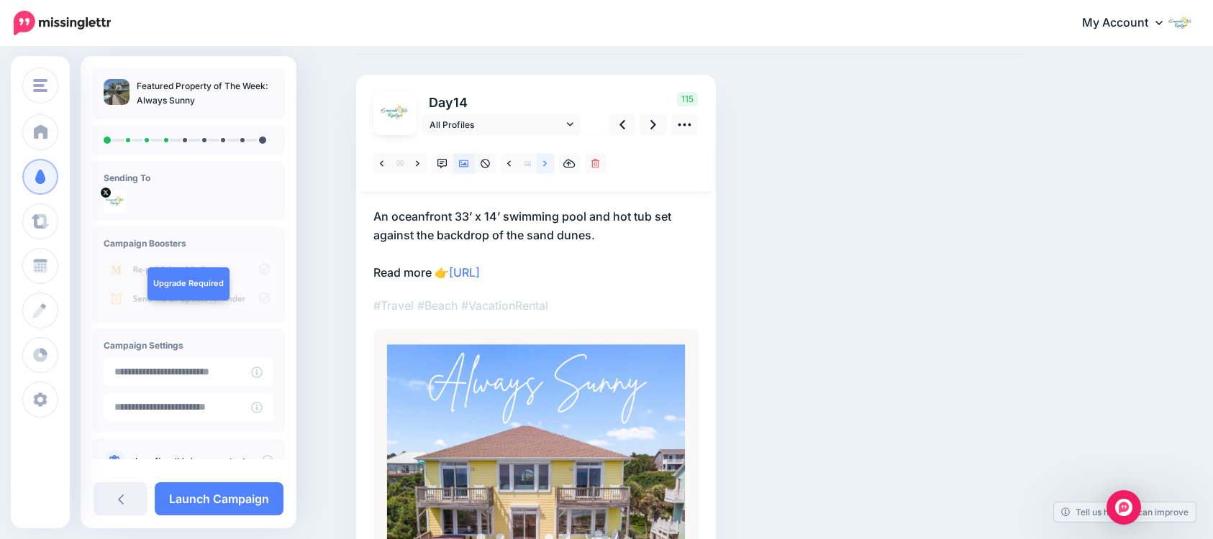
click at [547, 165] on icon at bounding box center [545, 164] width 4 height 10
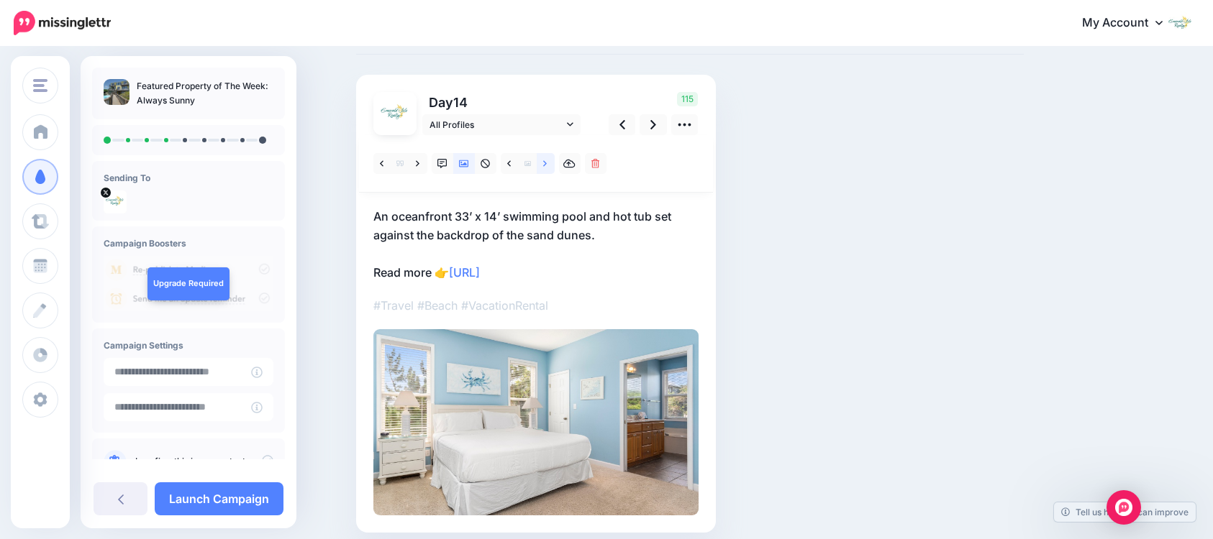
click at [547, 165] on icon at bounding box center [545, 164] width 4 height 10
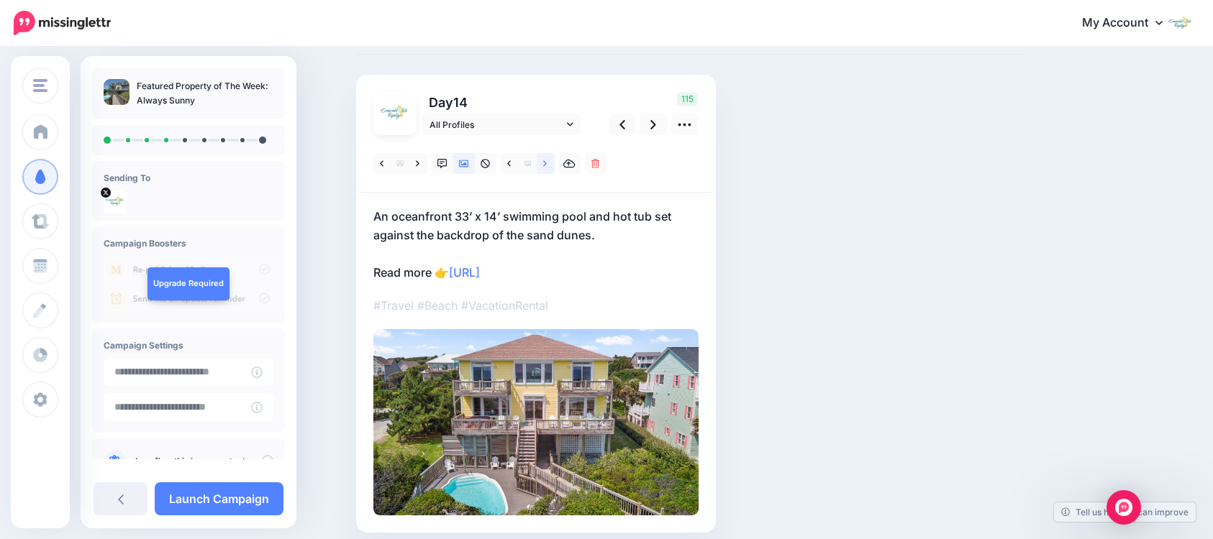
click at [547, 165] on icon at bounding box center [545, 164] width 4 height 10
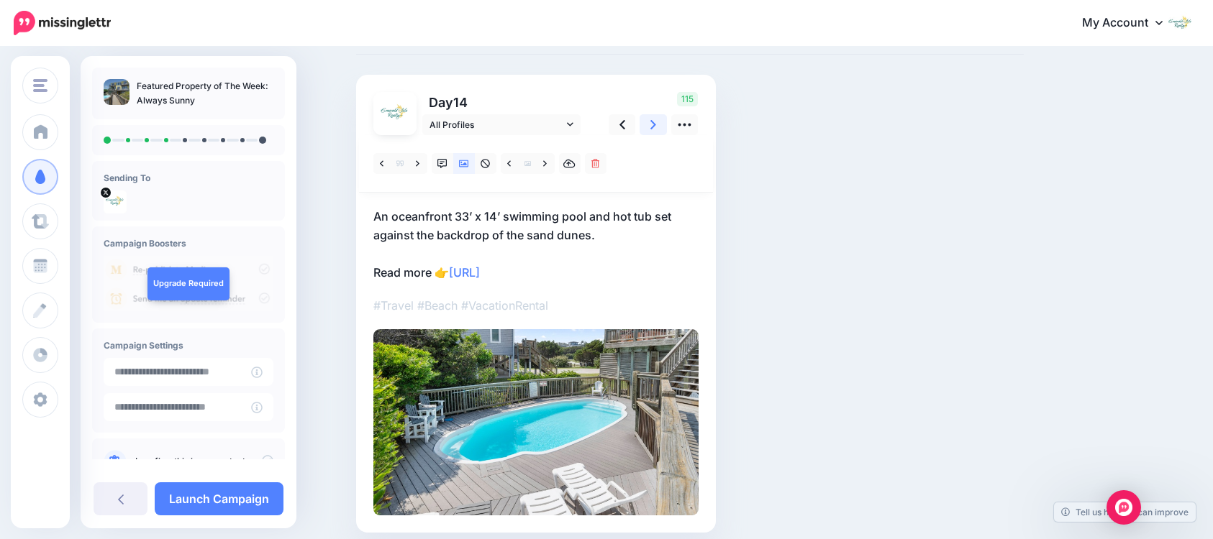
click at [654, 129] on link at bounding box center [652, 124] width 27 height 21
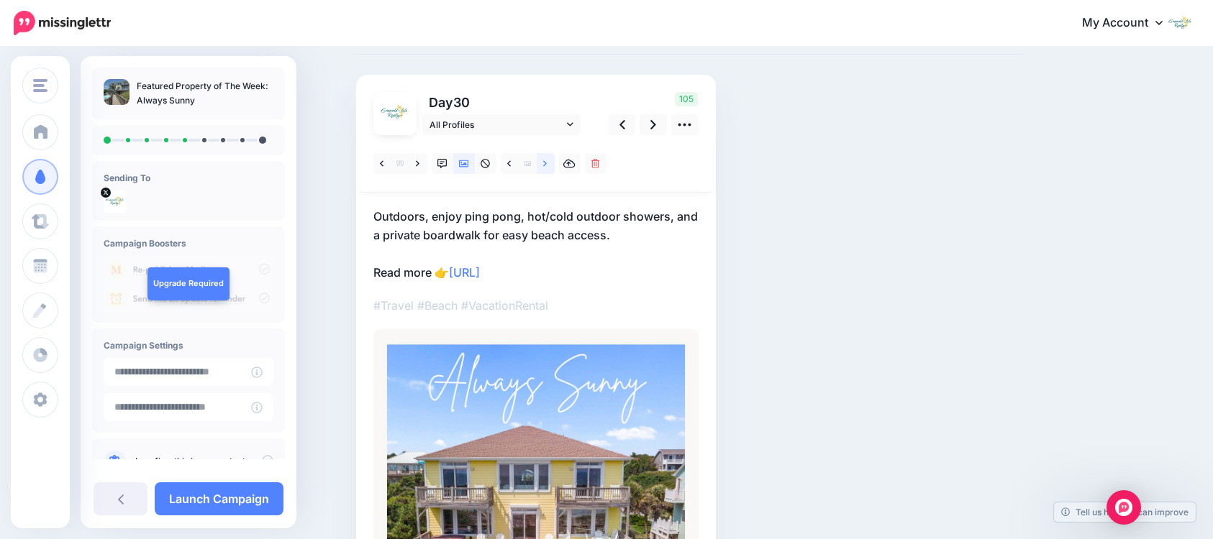
click at [547, 163] on icon at bounding box center [545, 163] width 4 height 6
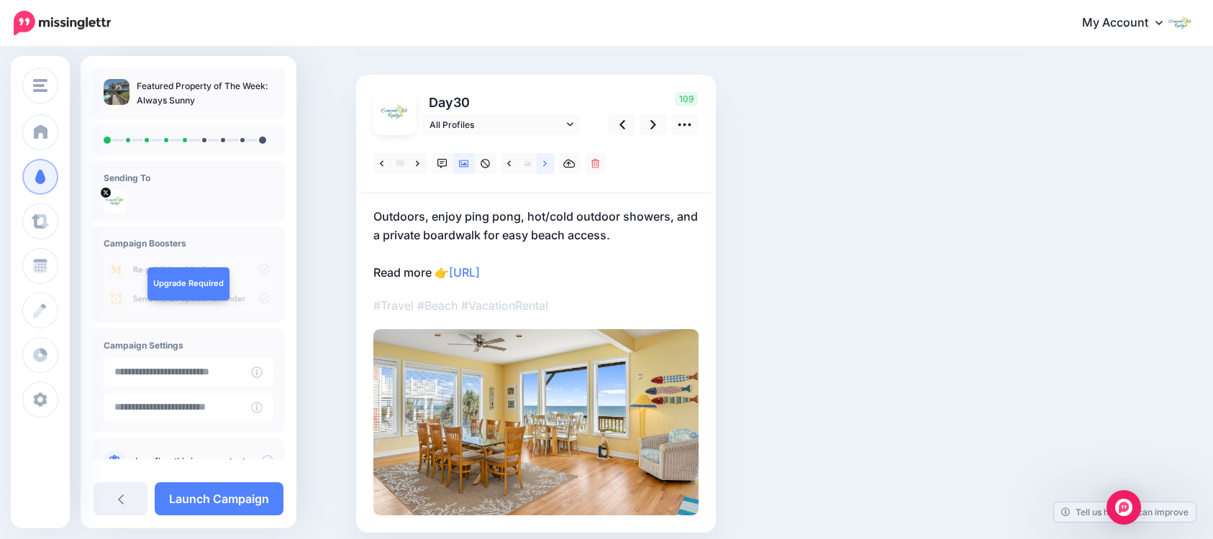
click at [547, 164] on icon at bounding box center [545, 164] width 4 height 10
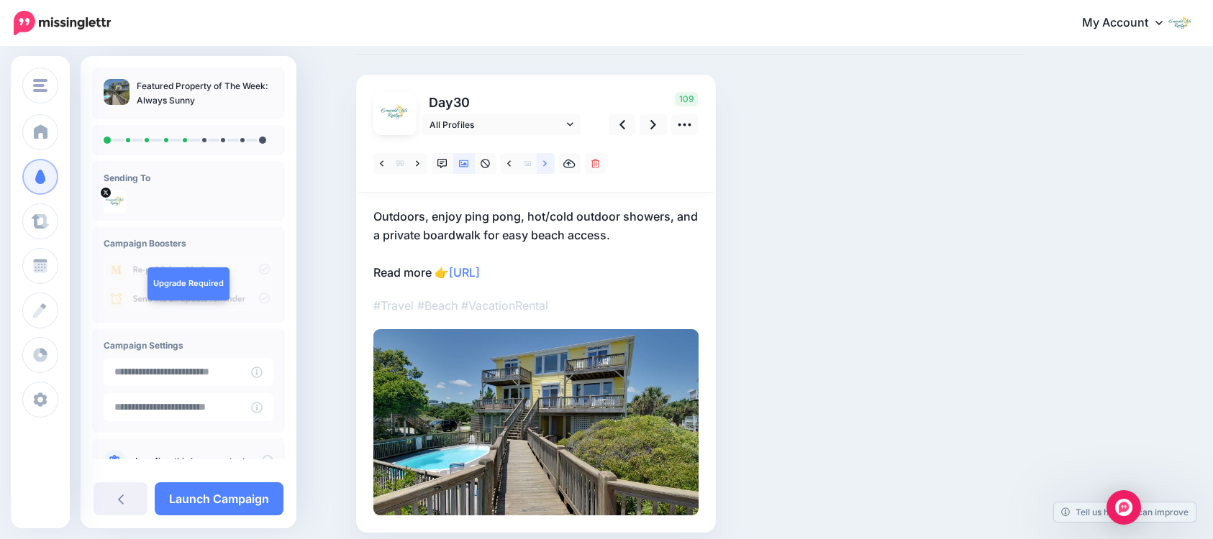
click at [547, 164] on icon at bounding box center [545, 164] width 4 height 10
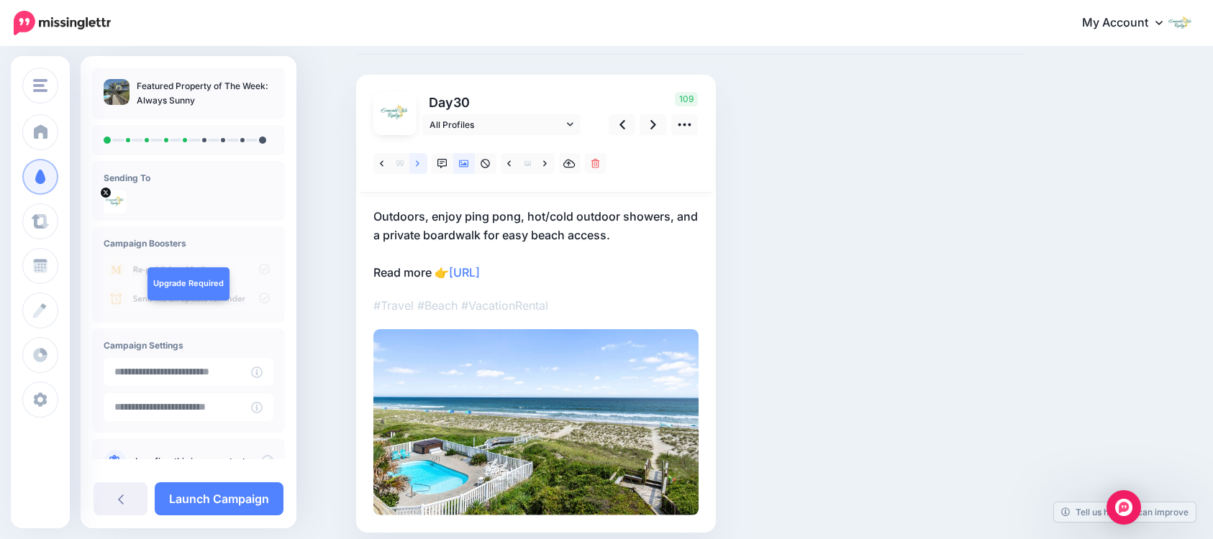
click at [419, 165] on icon at bounding box center [418, 163] width 4 height 6
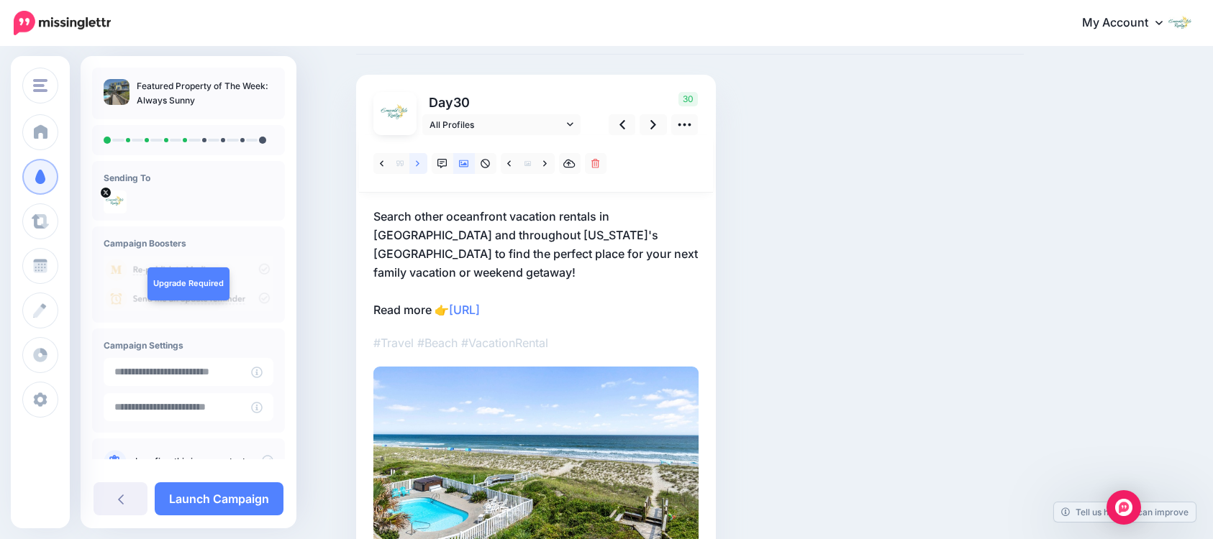
click at [426, 165] on link at bounding box center [418, 163] width 18 height 21
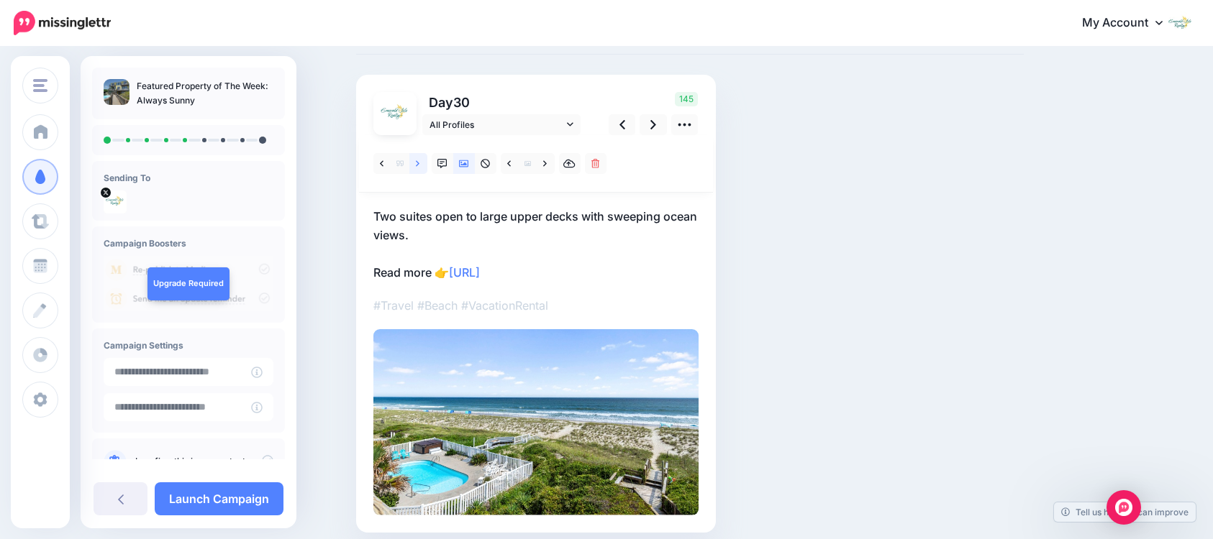
click at [426, 165] on link at bounding box center [418, 163] width 18 height 21
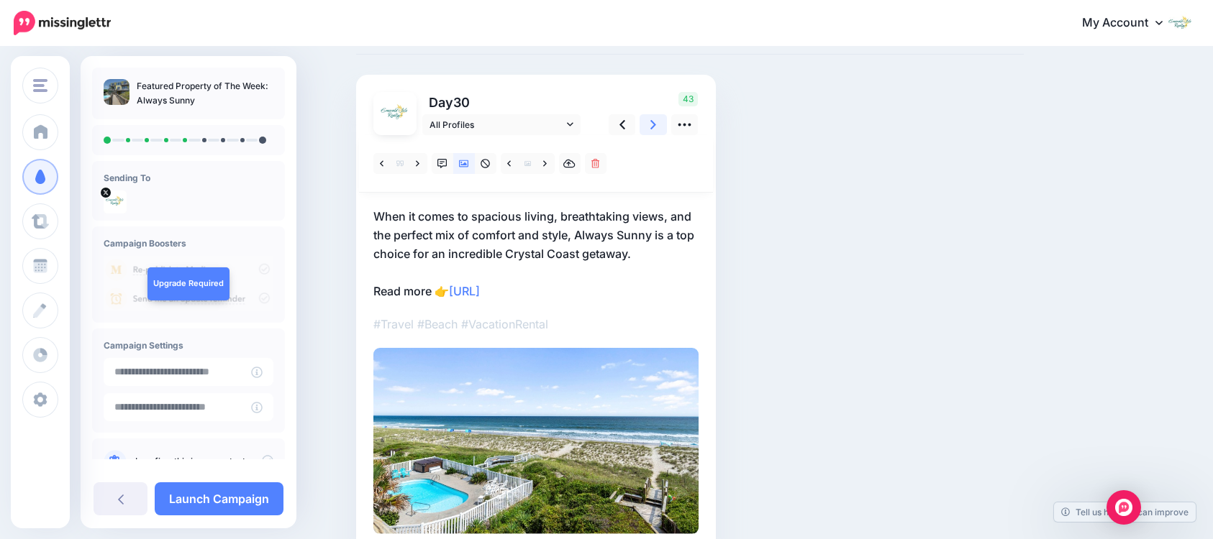
click at [656, 127] on icon at bounding box center [653, 124] width 6 height 15
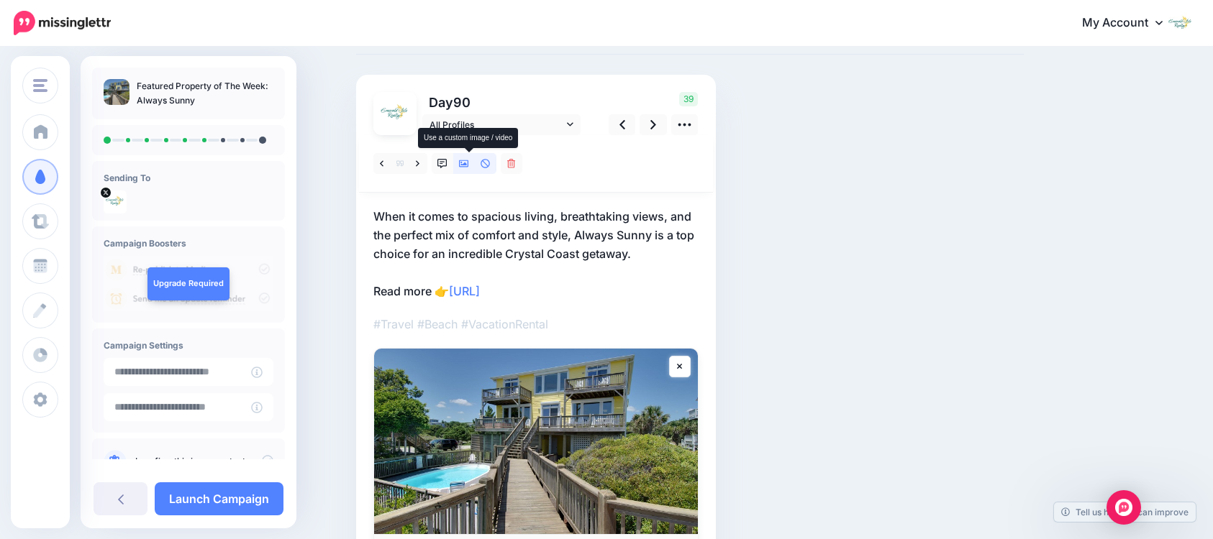
click at [469, 164] on icon at bounding box center [464, 163] width 10 height 7
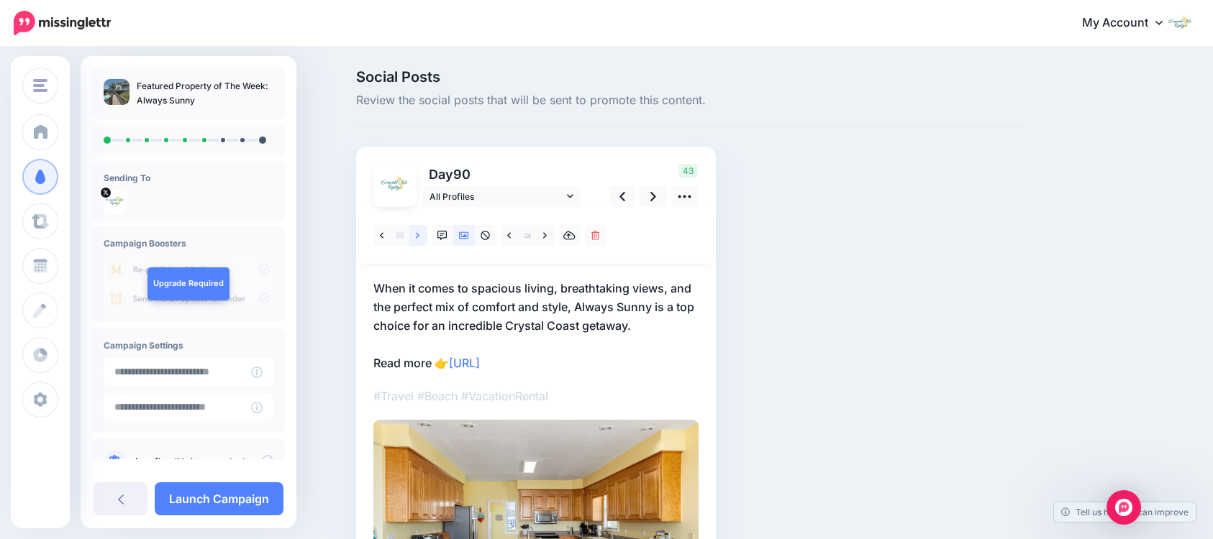
click at [419, 233] on icon at bounding box center [418, 236] width 4 height 10
click at [547, 239] on link at bounding box center [546, 235] width 18 height 21
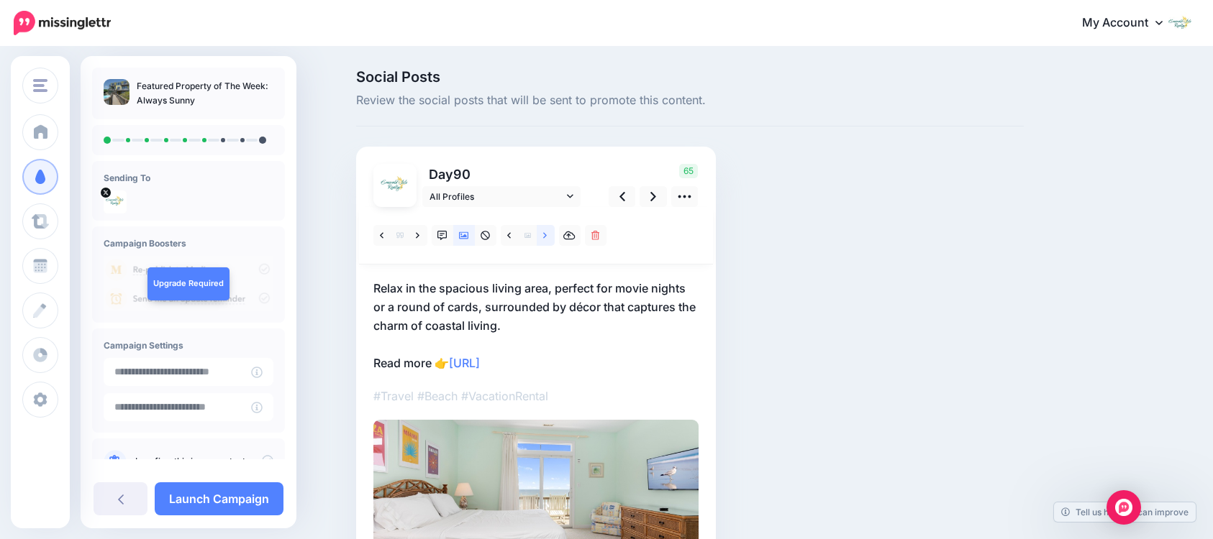
click at [547, 239] on link at bounding box center [546, 235] width 18 height 21
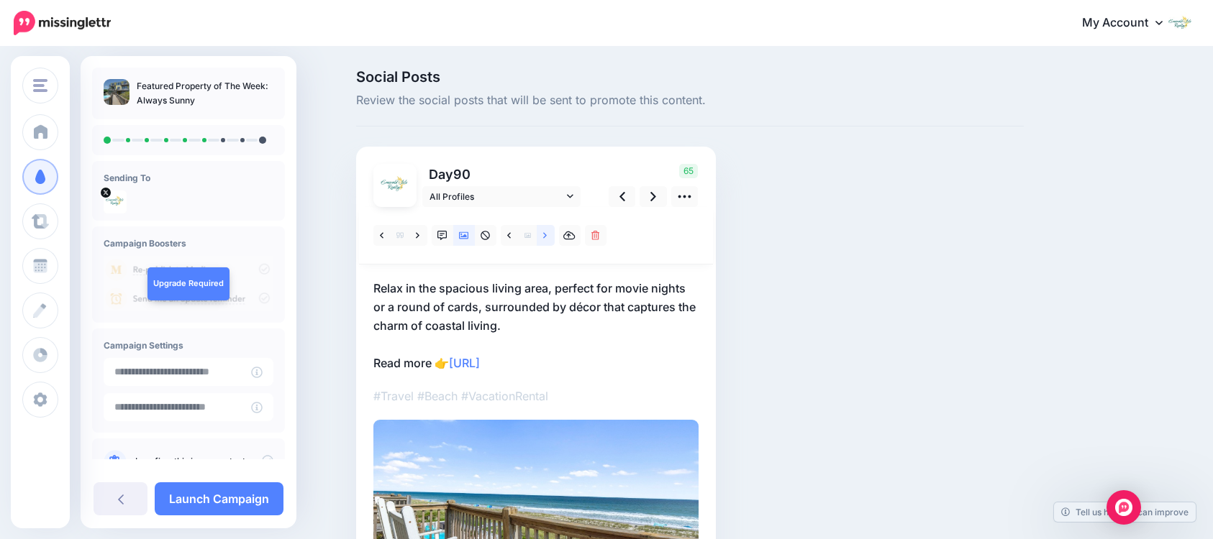
click at [547, 239] on link at bounding box center [546, 235] width 18 height 21
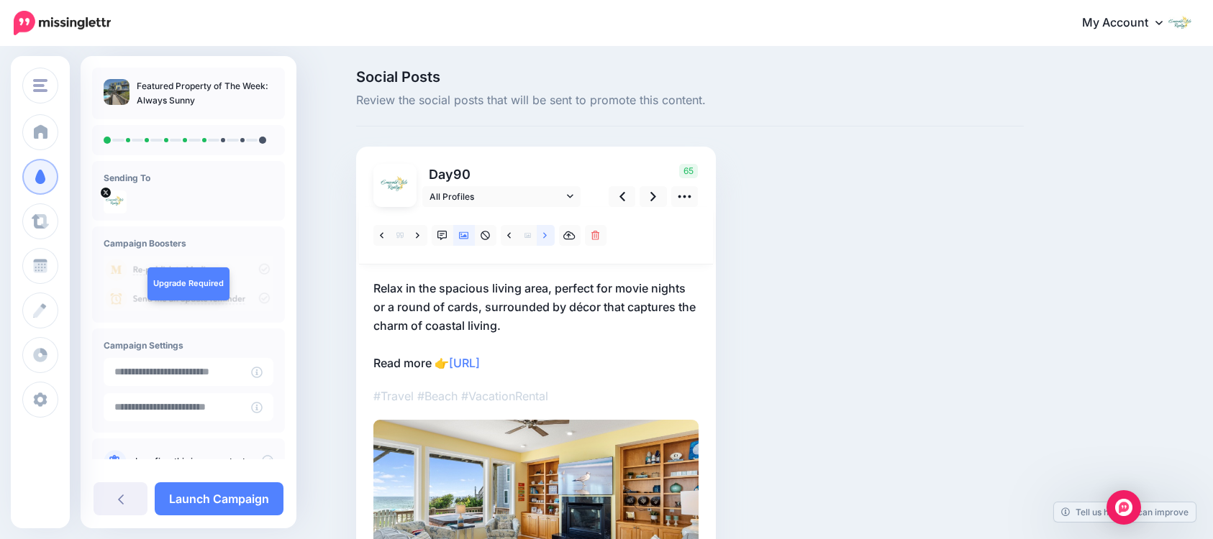
scroll to position [72, 0]
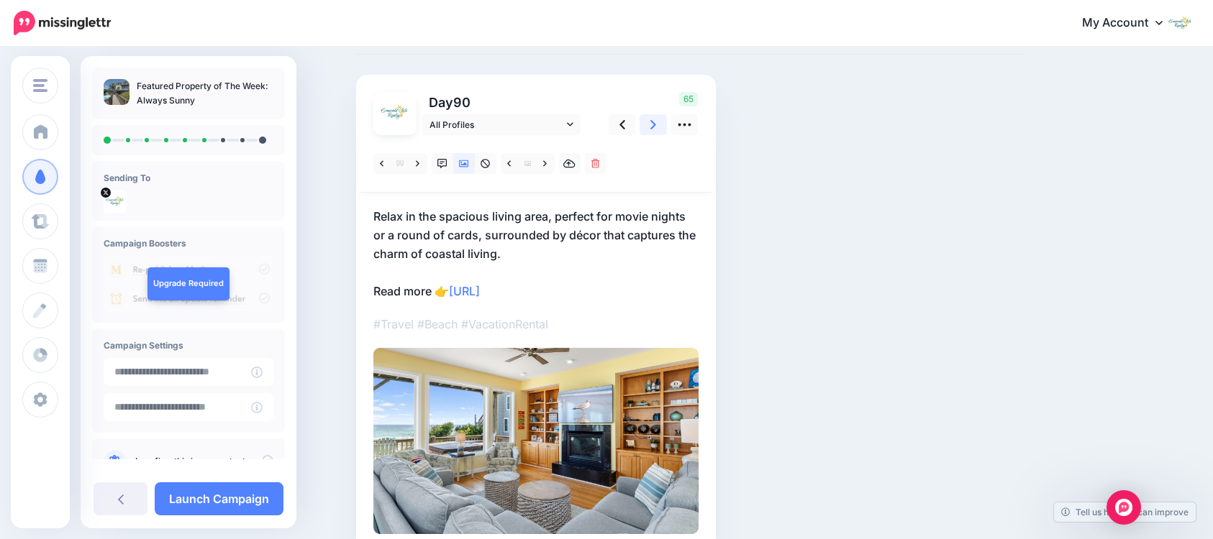
click at [656, 128] on icon at bounding box center [653, 124] width 6 height 9
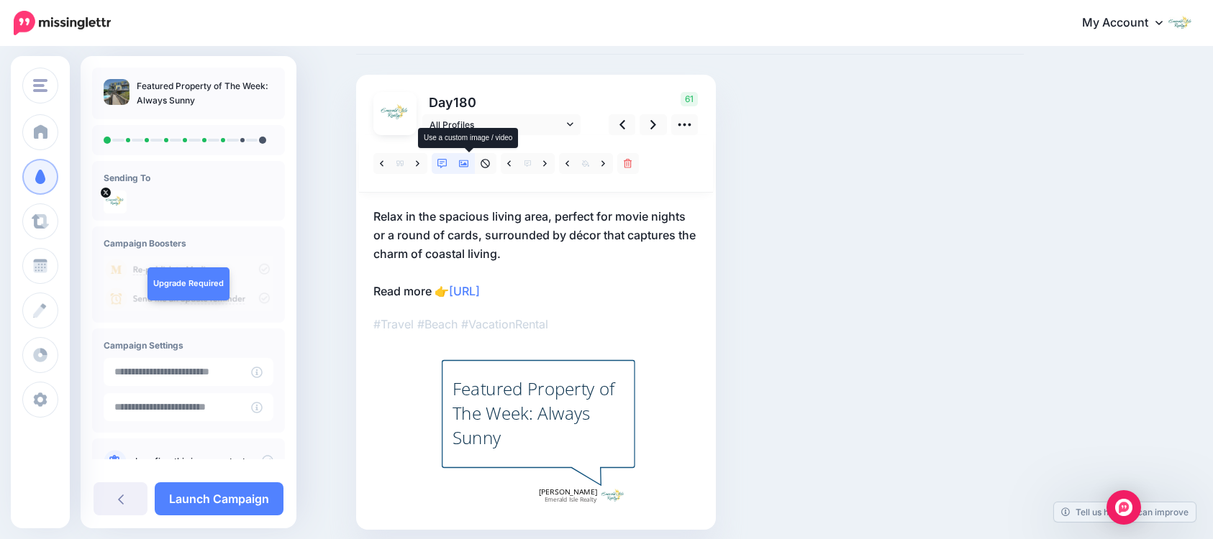
click at [468, 165] on icon at bounding box center [464, 163] width 10 height 7
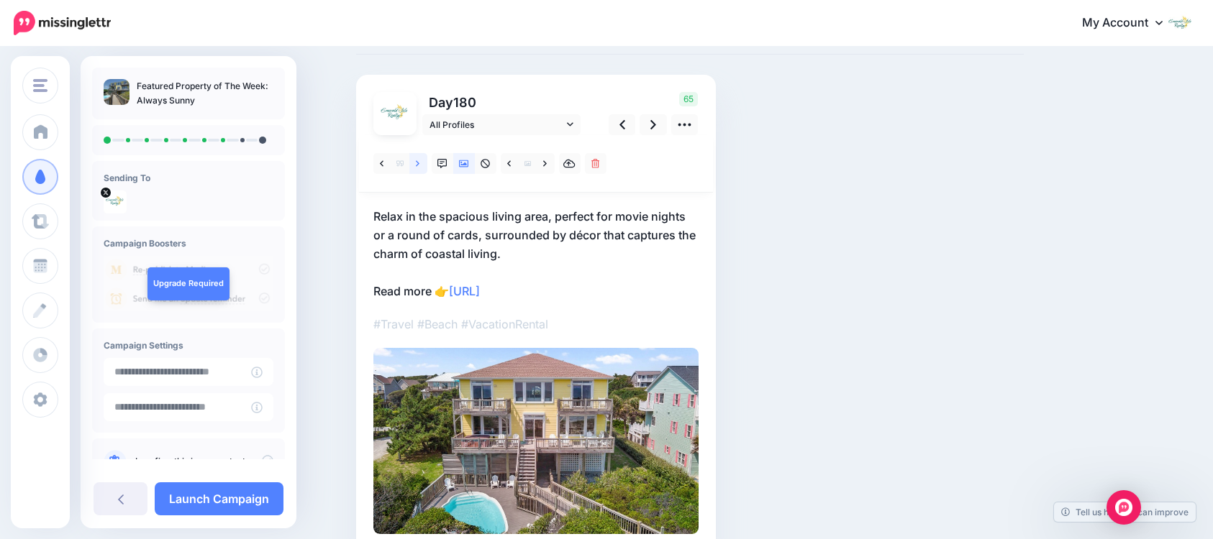
click at [419, 165] on icon at bounding box center [418, 164] width 4 height 10
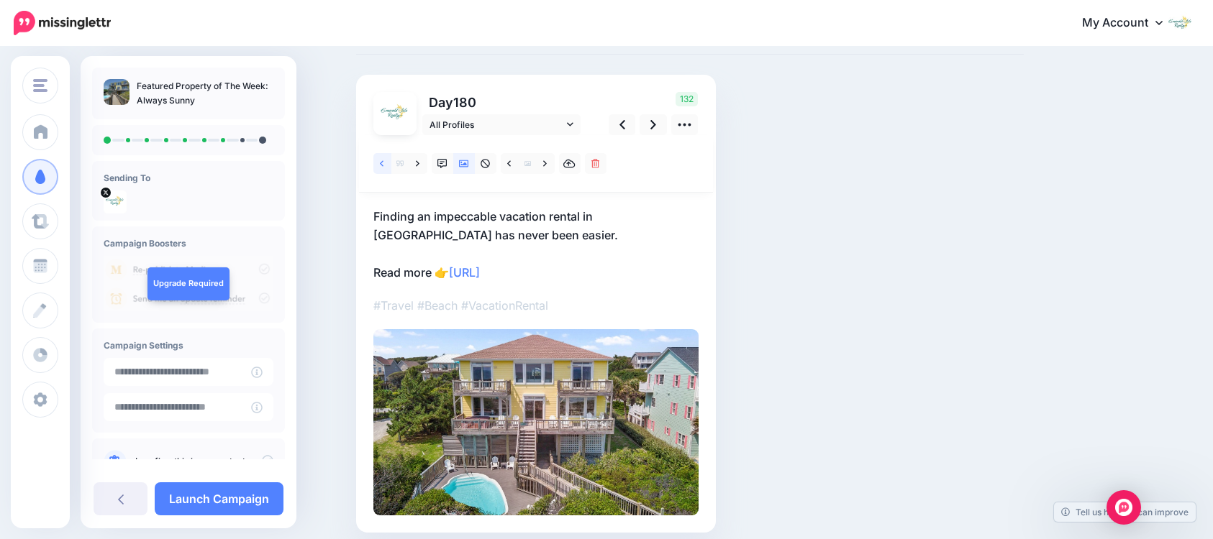
click at [383, 165] on icon at bounding box center [382, 164] width 4 height 10
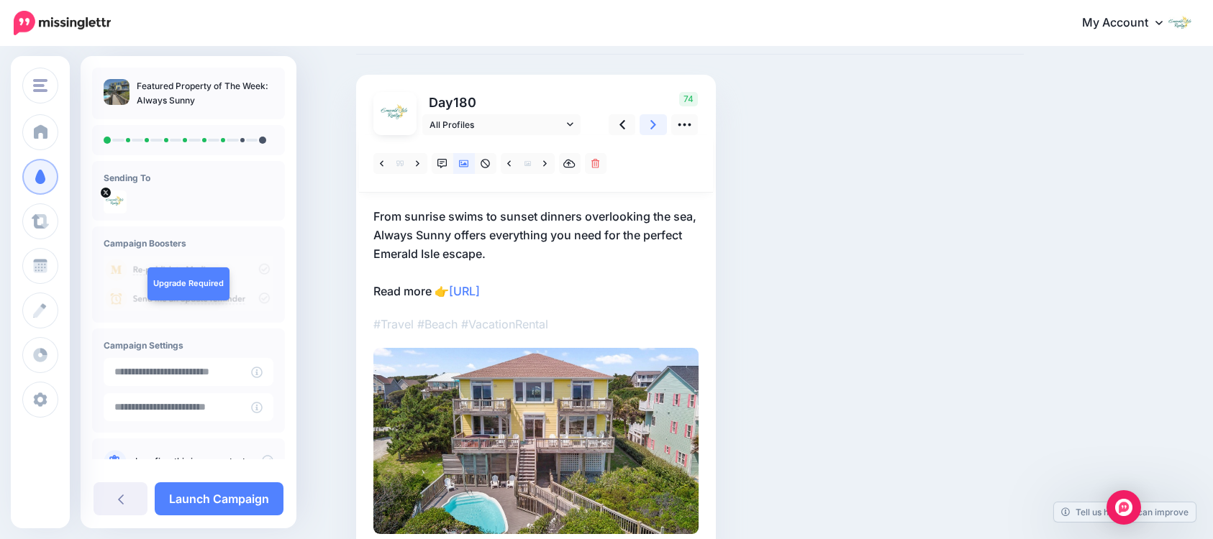
click at [655, 130] on icon at bounding box center [653, 124] width 6 height 15
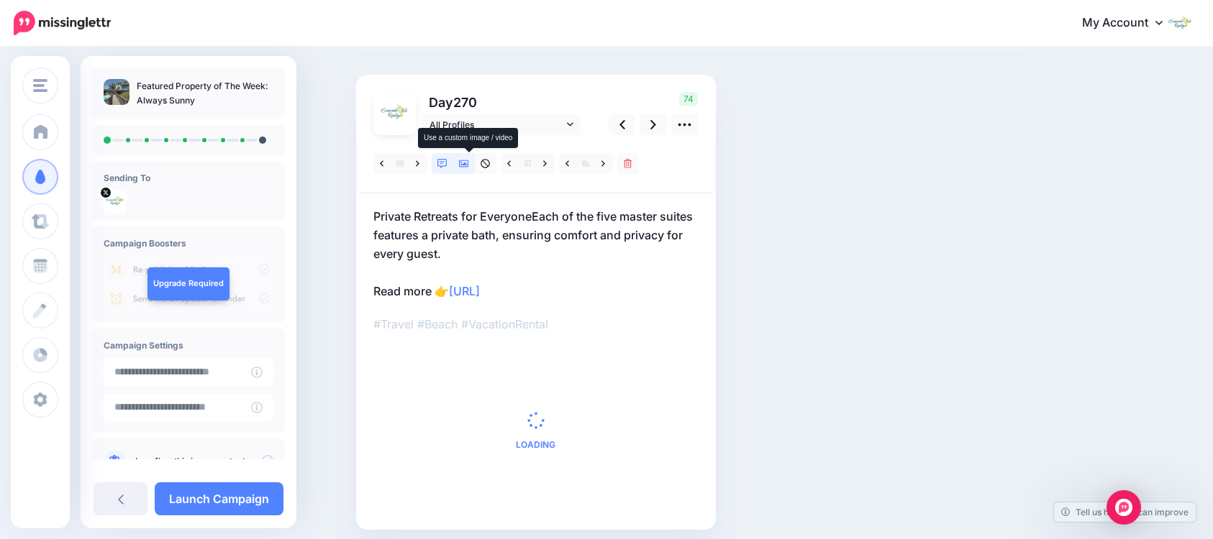
click at [467, 164] on icon at bounding box center [464, 164] width 10 height 10
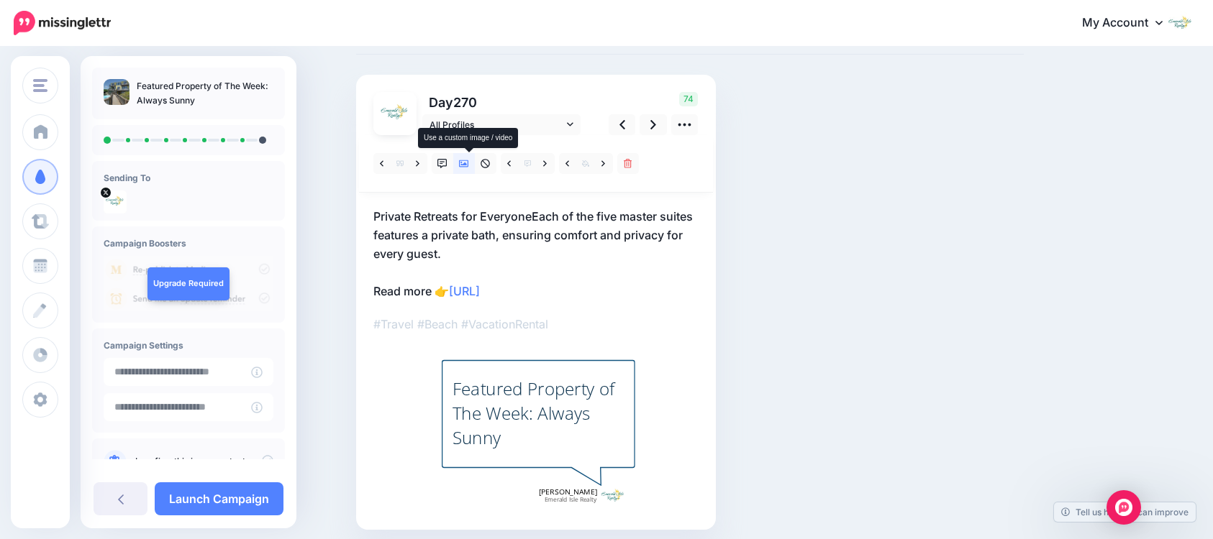
scroll to position [0, 0]
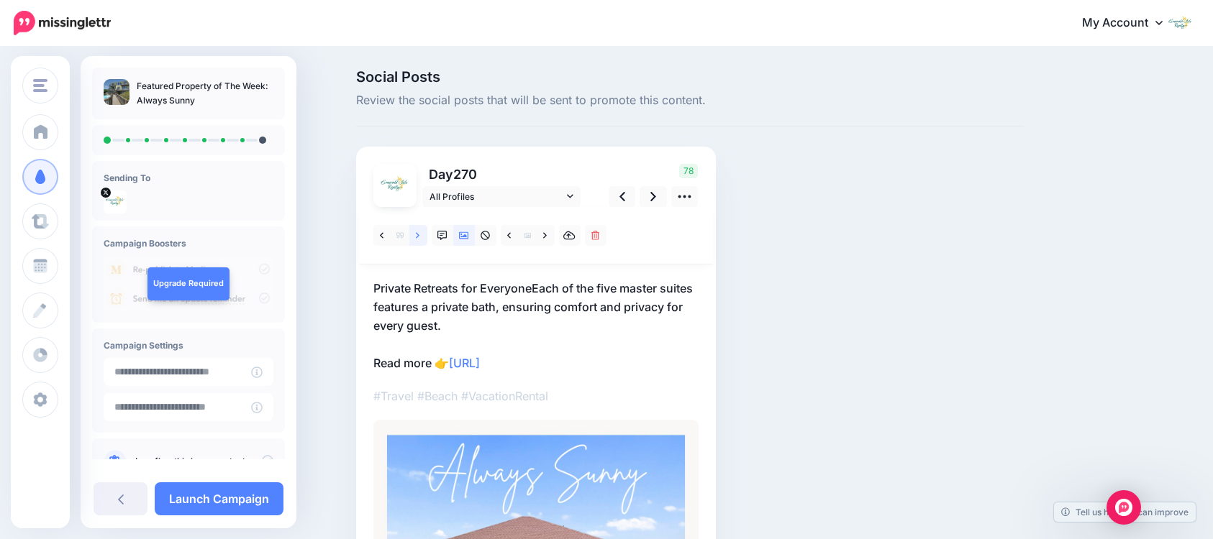
click at [419, 234] on icon at bounding box center [418, 235] width 4 height 6
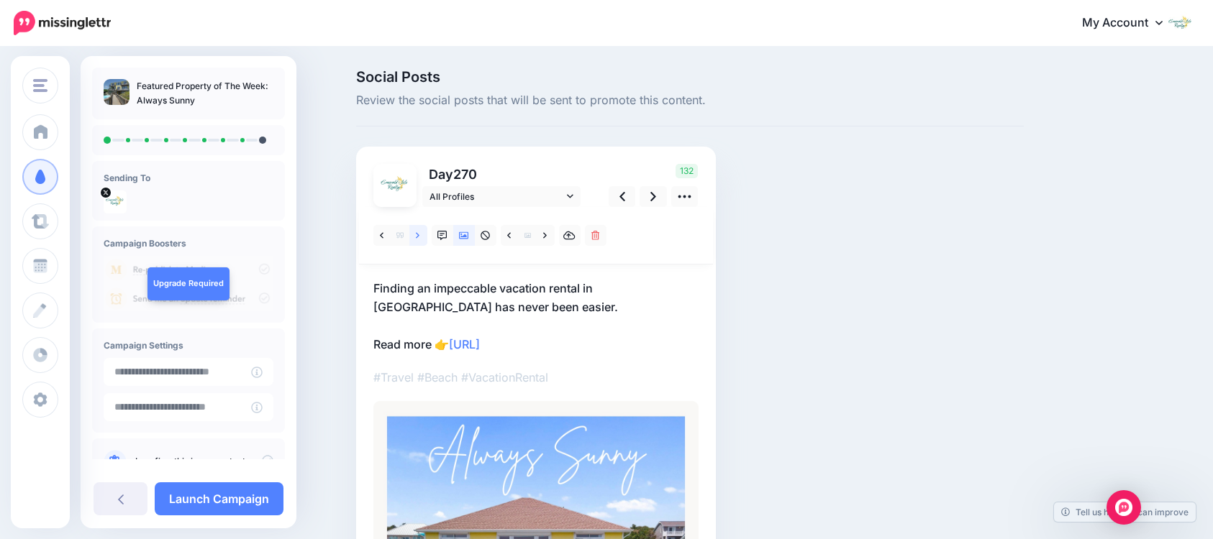
click at [419, 234] on icon at bounding box center [418, 235] width 4 height 6
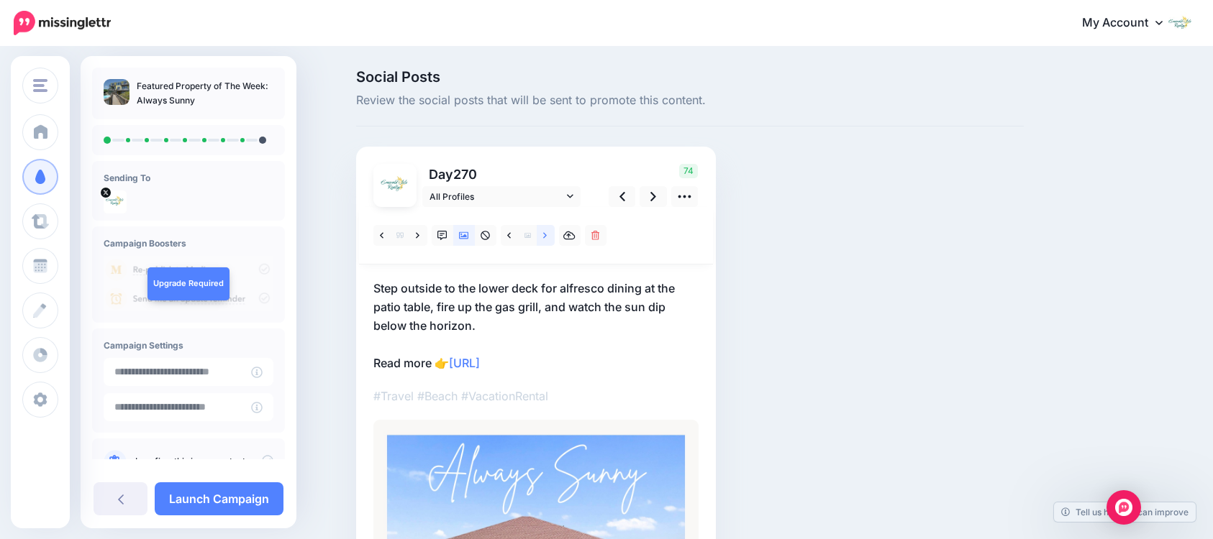
click at [547, 237] on link at bounding box center [546, 235] width 18 height 21
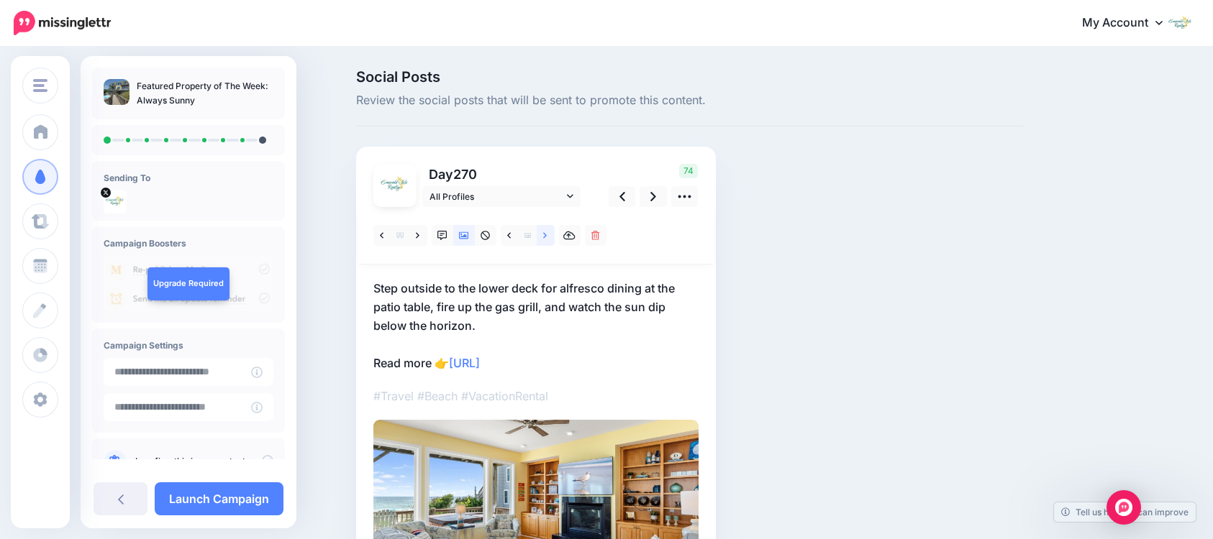
click at [547, 237] on link at bounding box center [546, 235] width 18 height 21
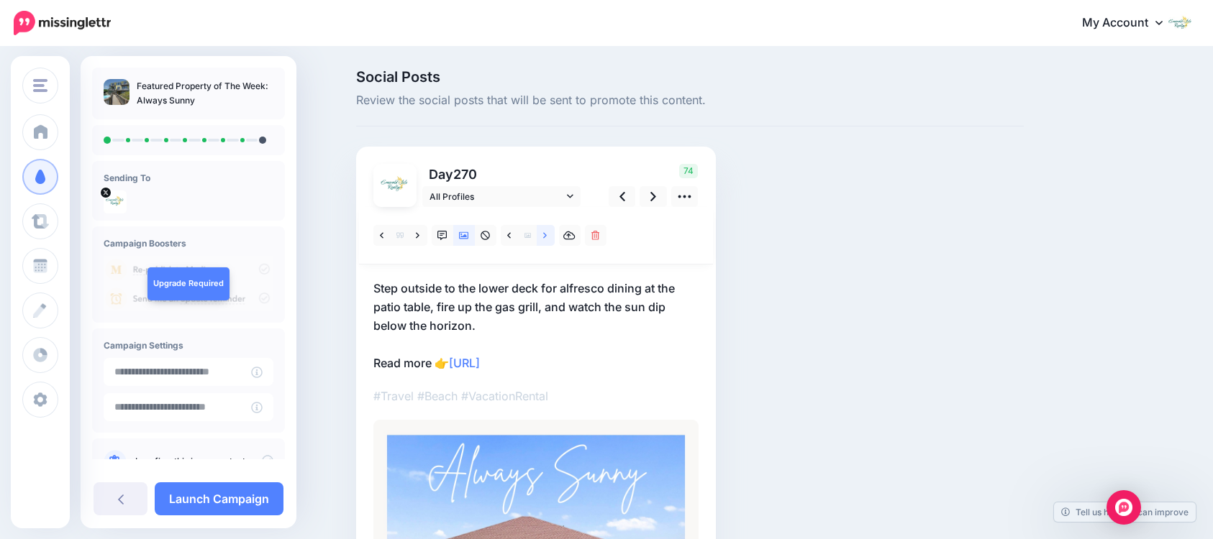
click at [547, 237] on link at bounding box center [546, 235] width 18 height 21
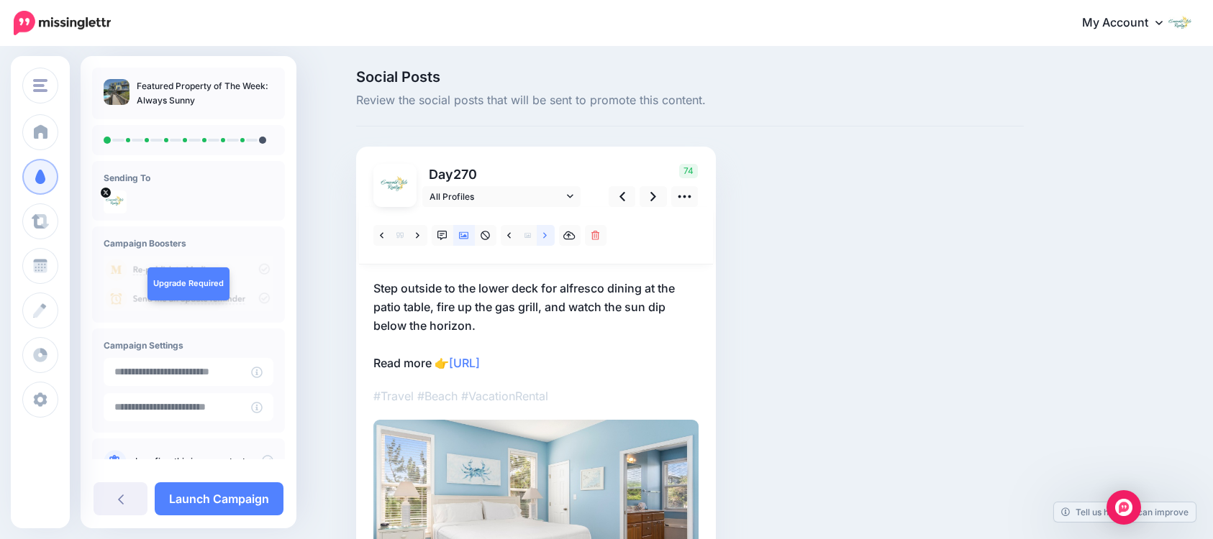
click at [547, 237] on link at bounding box center [546, 235] width 18 height 21
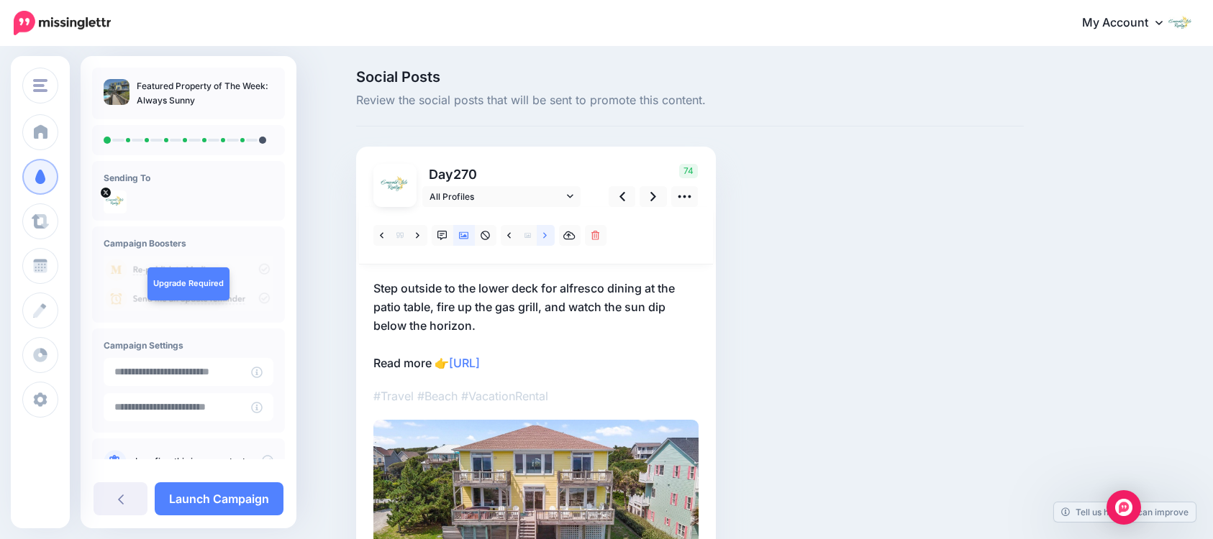
click at [547, 237] on link at bounding box center [546, 235] width 18 height 21
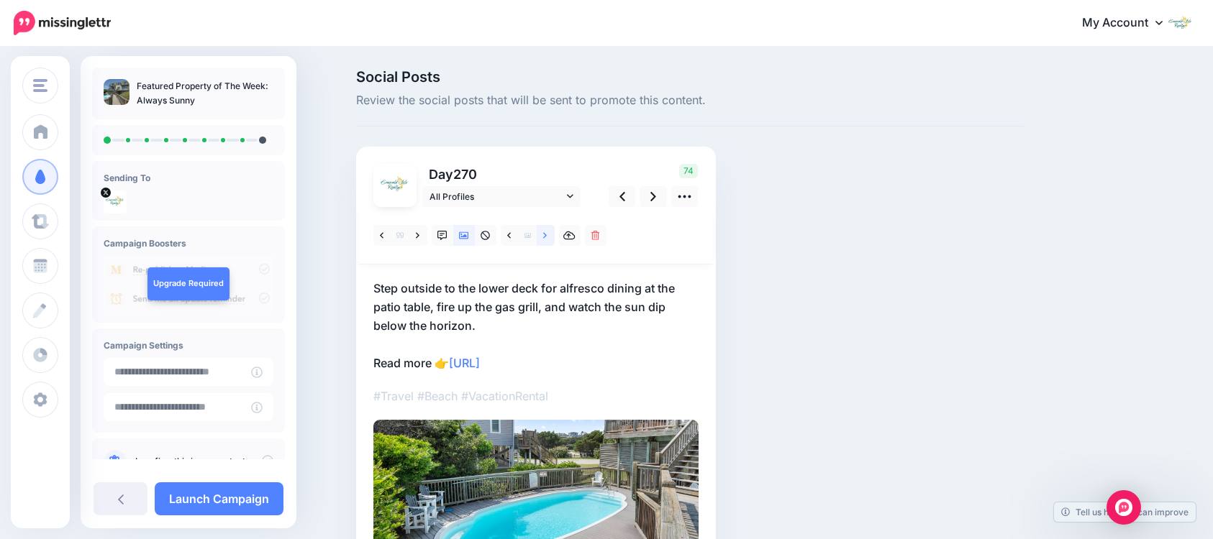
scroll to position [72, 0]
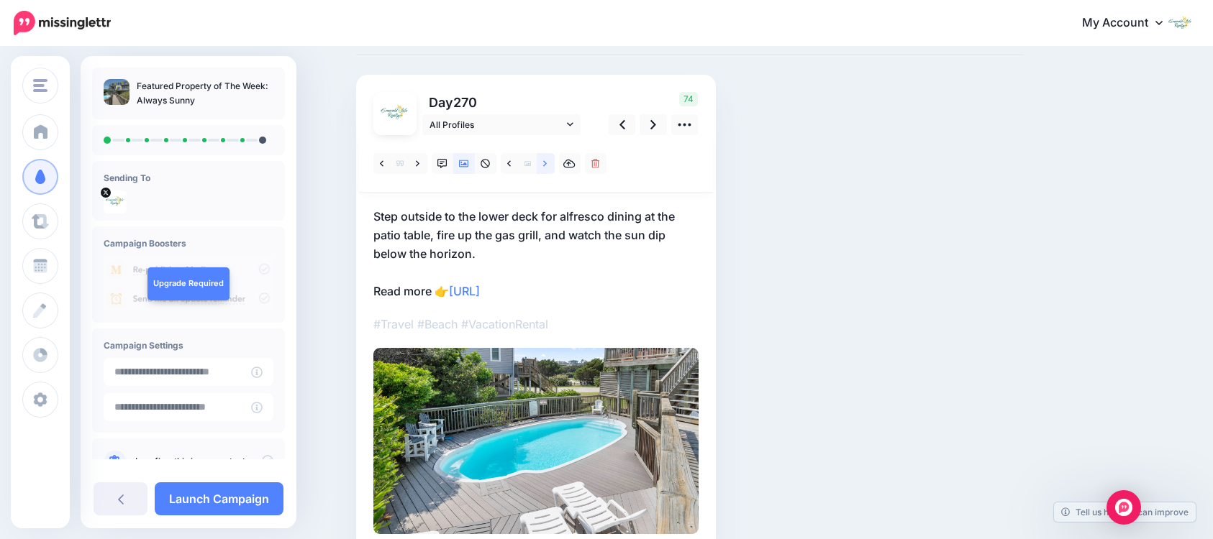
click at [547, 164] on icon at bounding box center [545, 164] width 4 height 10
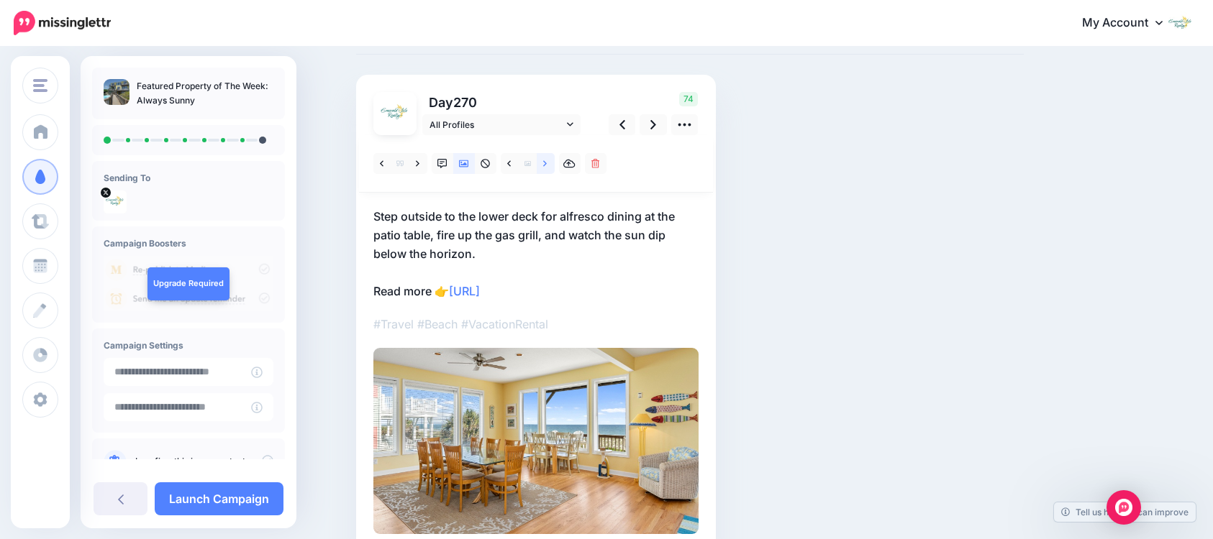
click at [547, 165] on icon at bounding box center [545, 164] width 4 height 10
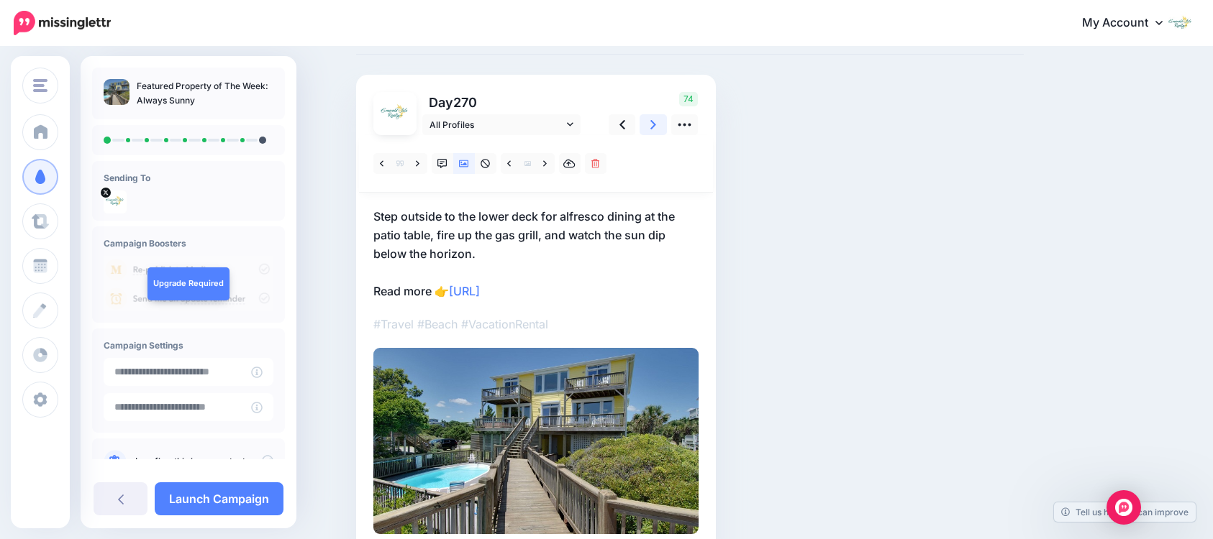
click at [656, 124] on icon at bounding box center [653, 124] width 6 height 15
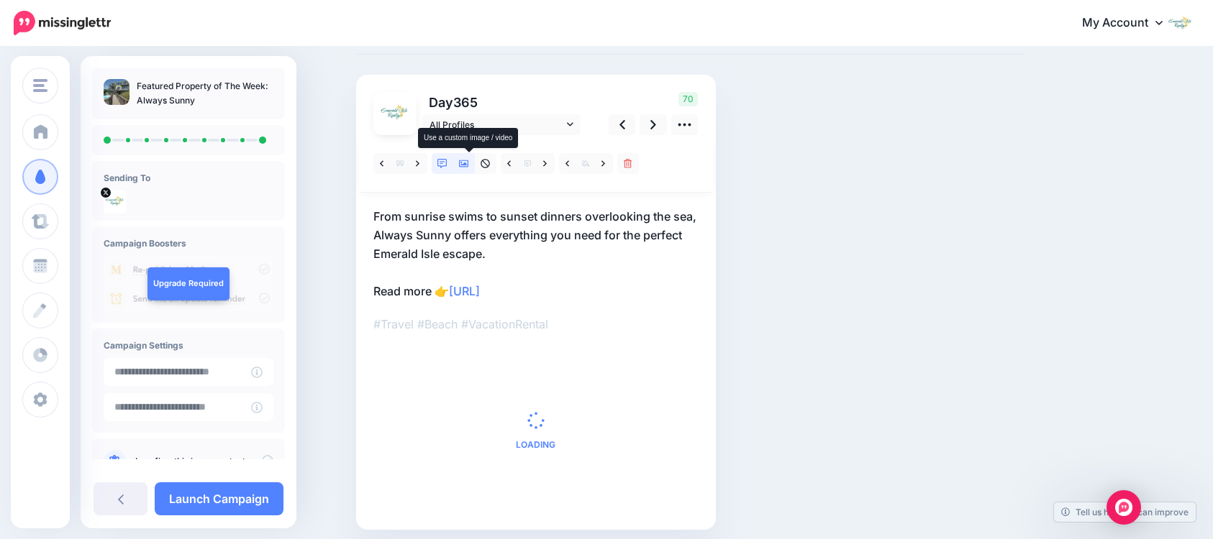
click at [469, 165] on icon at bounding box center [464, 163] width 10 height 7
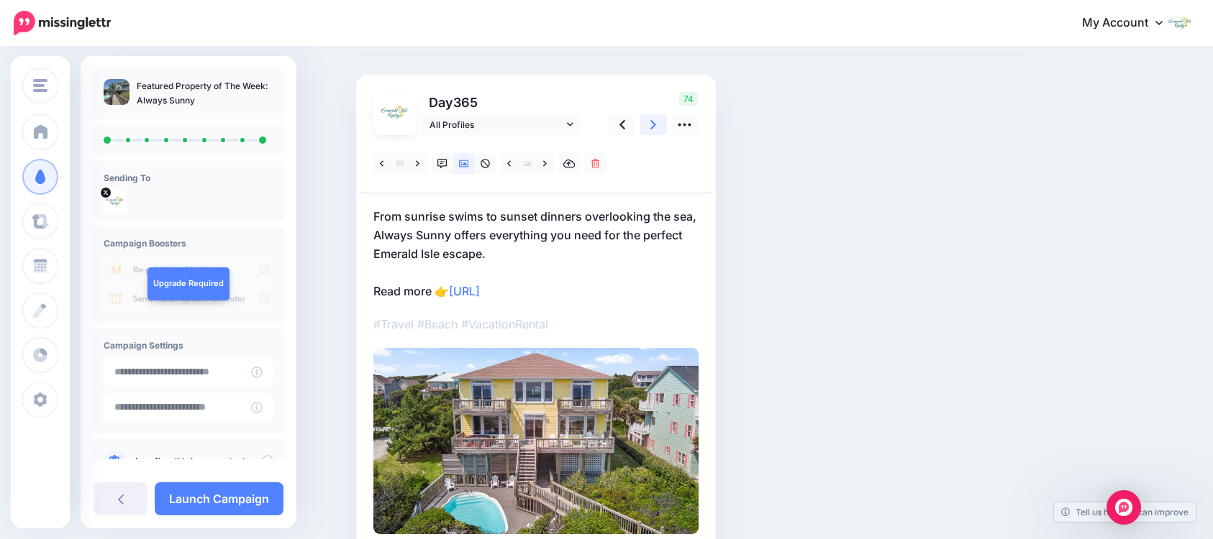
click at [655, 129] on icon at bounding box center [653, 124] width 6 height 15
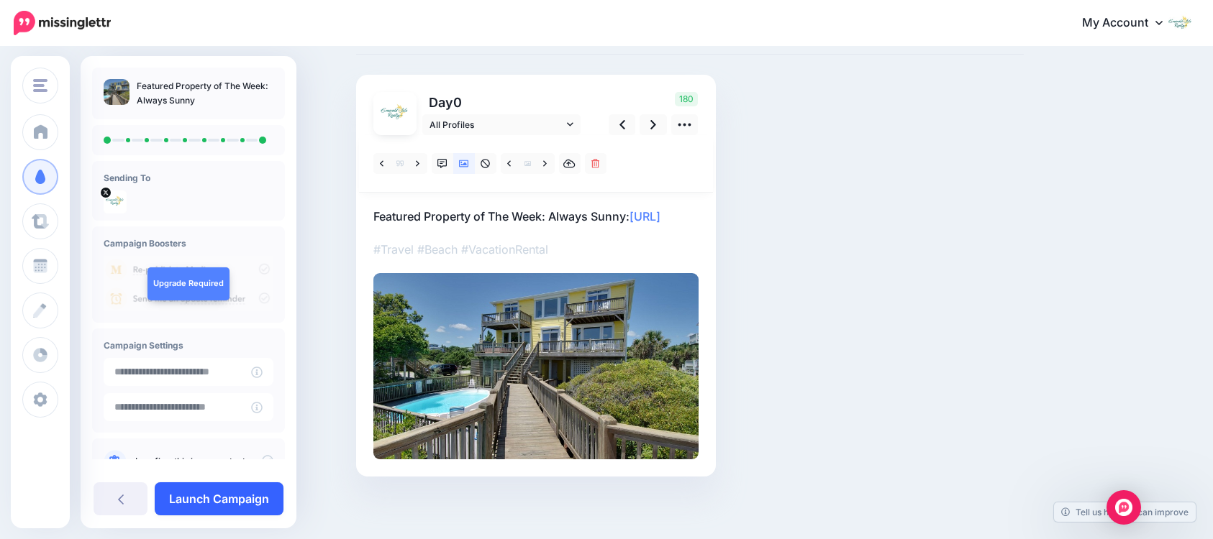
click at [268, 507] on link "Launch Campaign" at bounding box center [219, 499] width 129 height 33
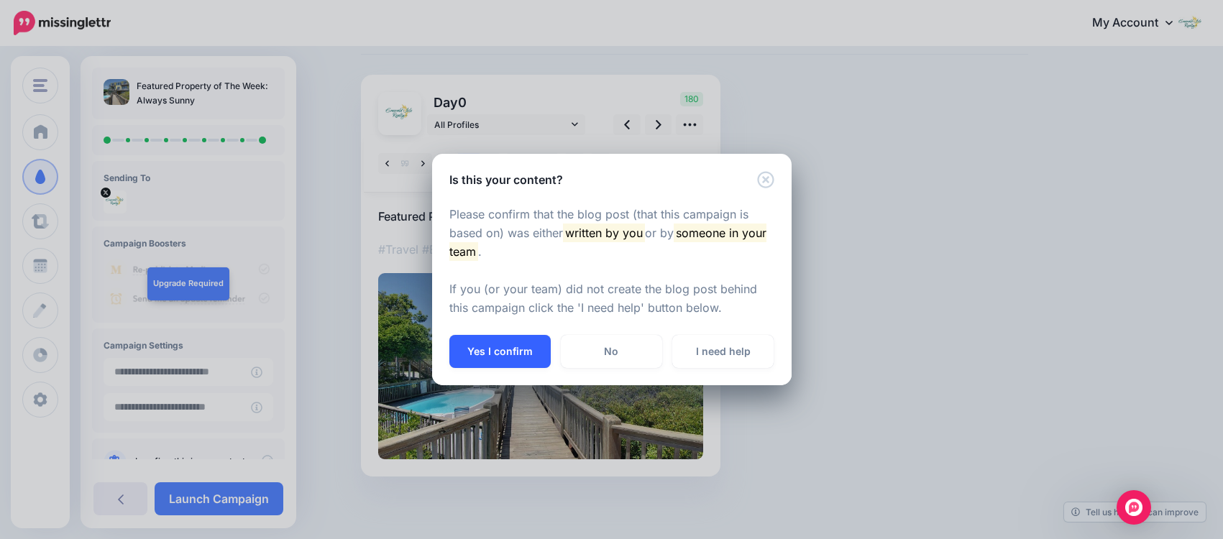
click at [498, 355] on button "Yes I confirm" at bounding box center [500, 351] width 101 height 33
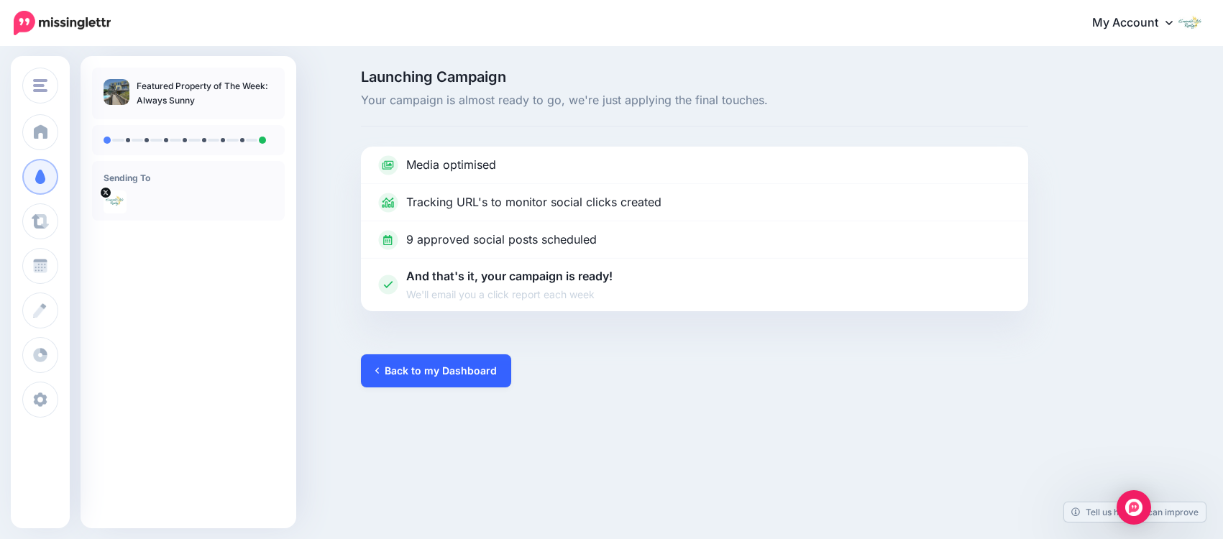
click at [477, 371] on link "Back to my Dashboard" at bounding box center [436, 371] width 150 height 33
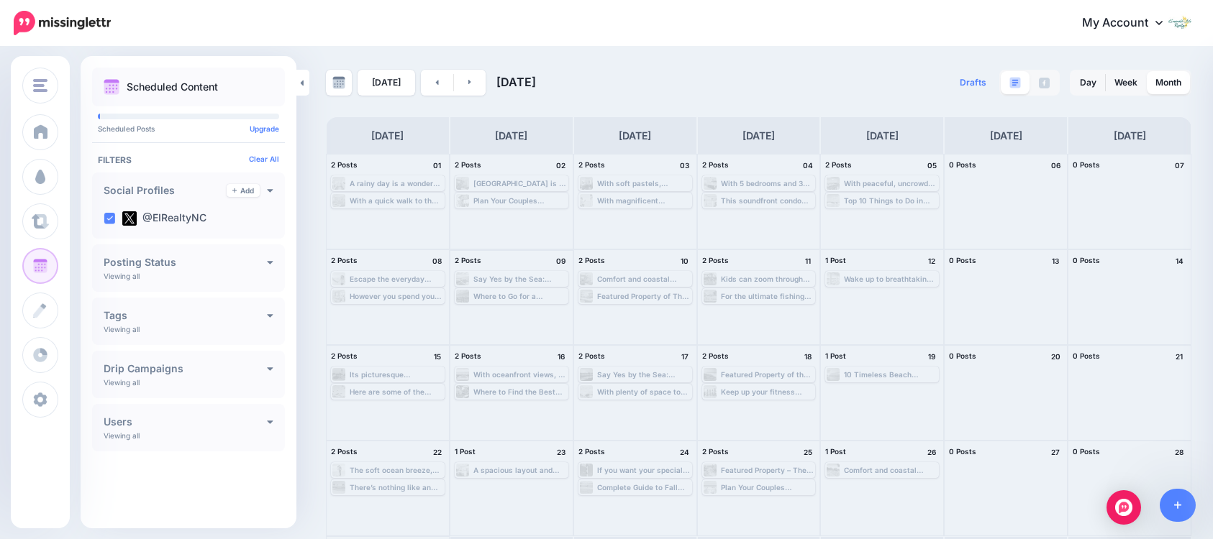
scroll to position [93, 0]
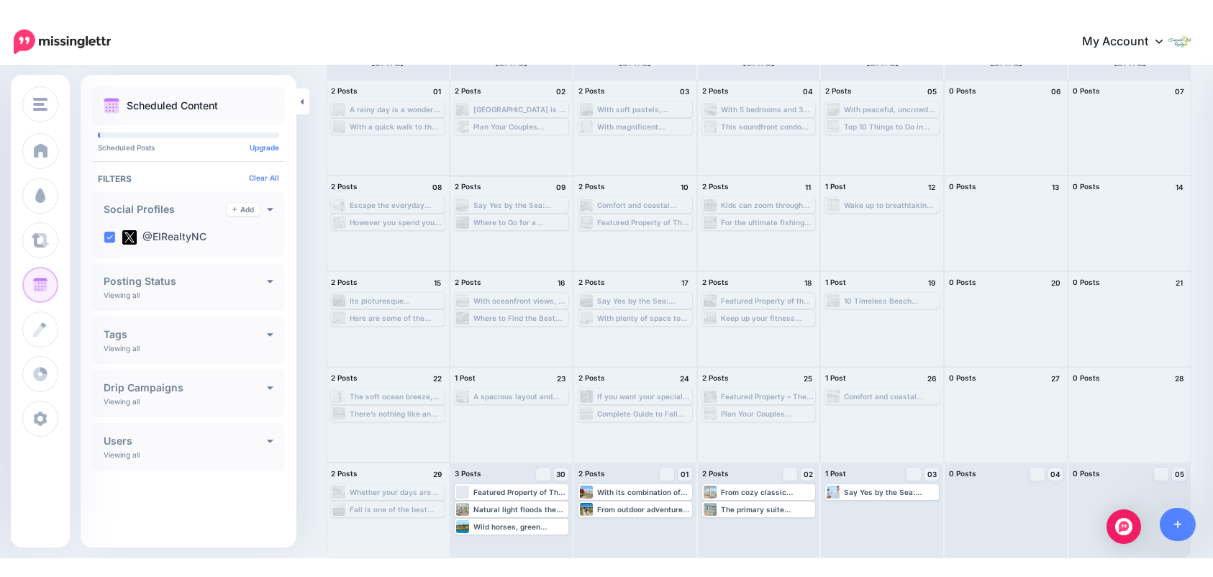
scroll to position [21, 0]
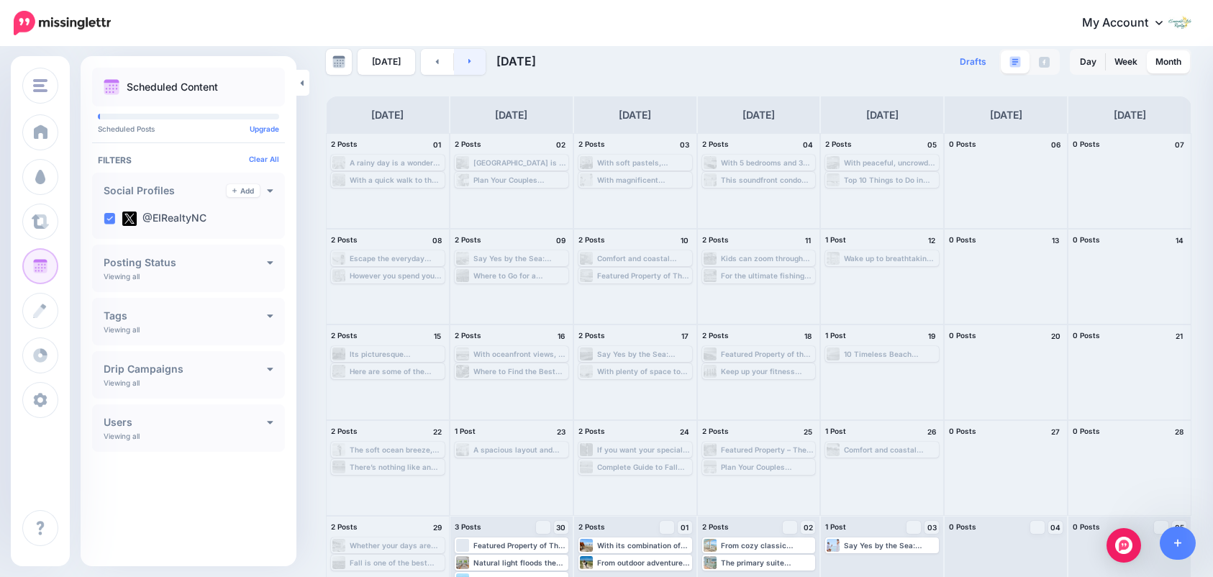
click at [473, 64] on link at bounding box center [470, 62] width 32 height 26
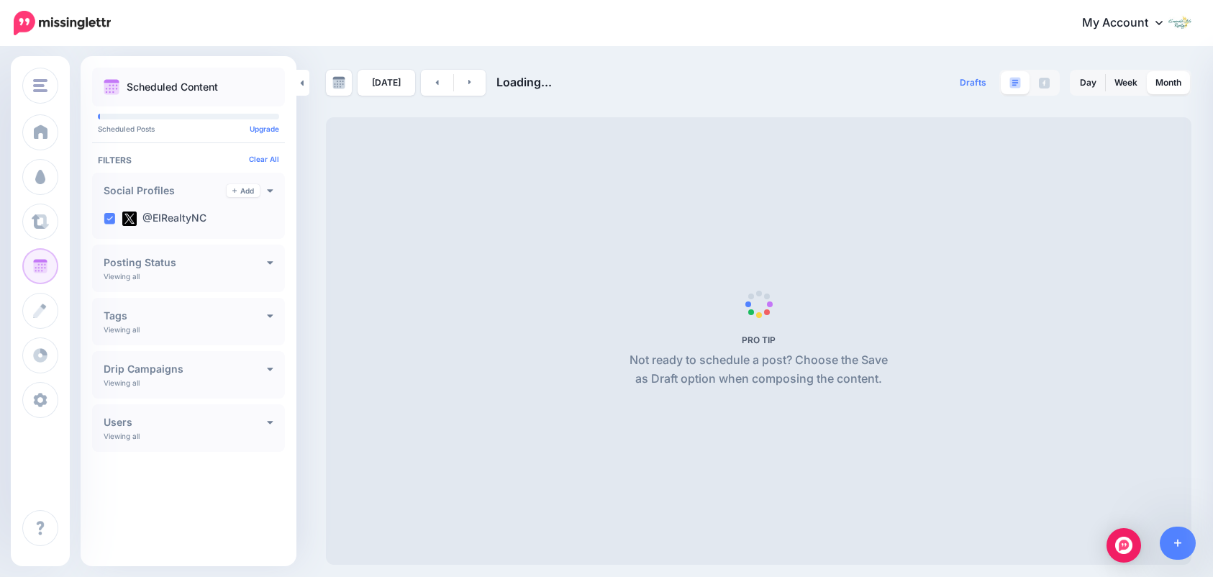
scroll to position [0, 0]
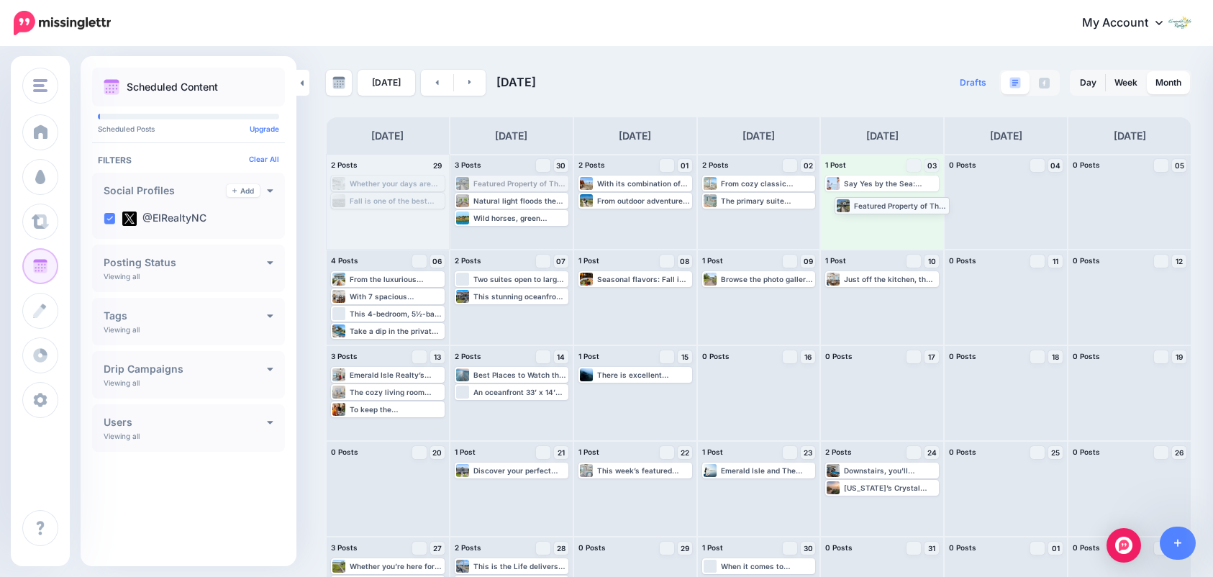
drag, startPoint x: 533, startPoint y: 185, endPoint x: 911, endPoint y: 206, distance: 378.9
